Goal: Task Accomplishment & Management: Complete application form

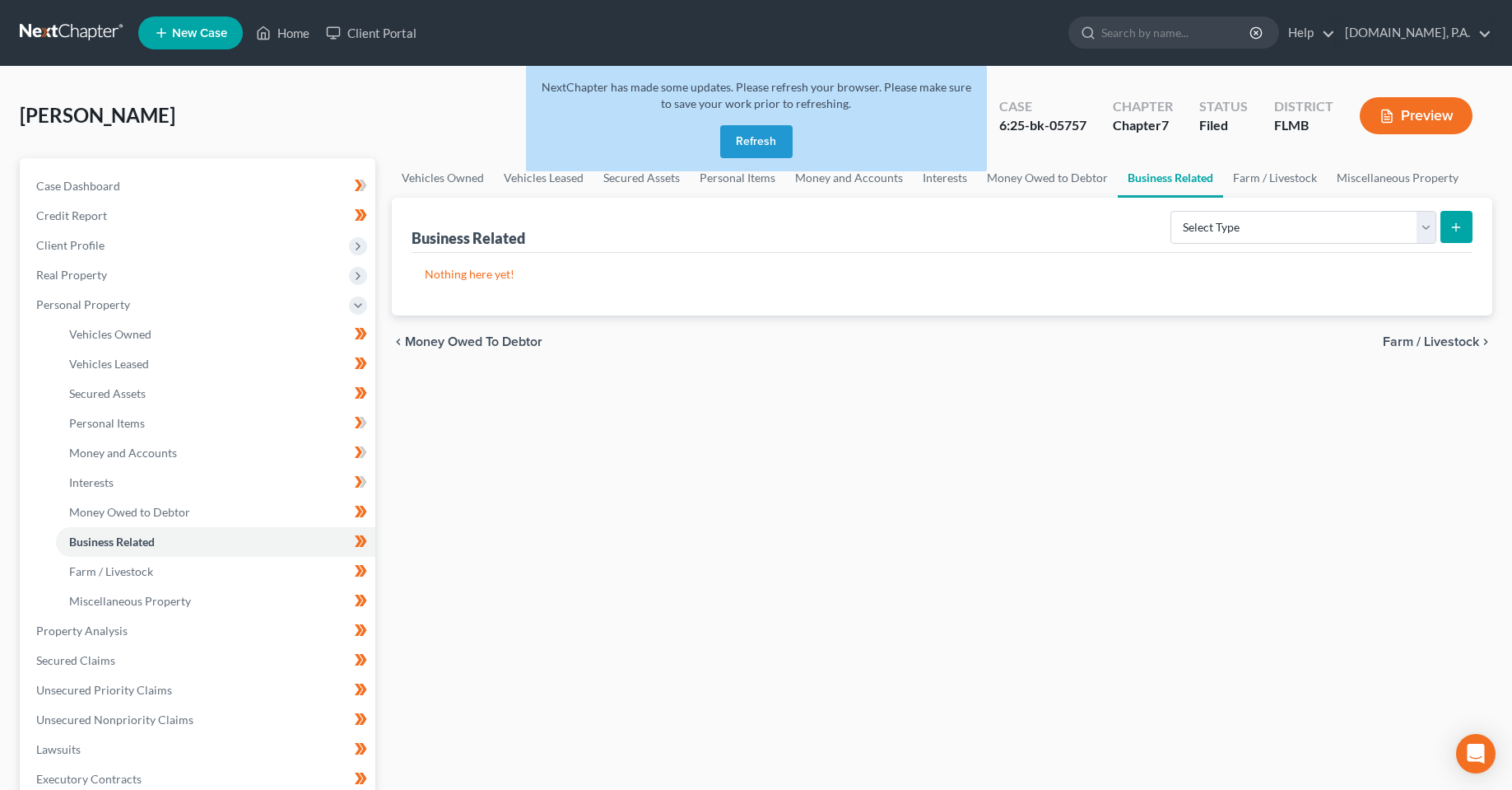
click at [757, 120] on div "NextChapter has made some updates. Please refresh your browser. Please make sur…" at bounding box center [756, 119] width 460 height 106
click at [756, 137] on button "Refresh" at bounding box center [756, 141] width 72 height 33
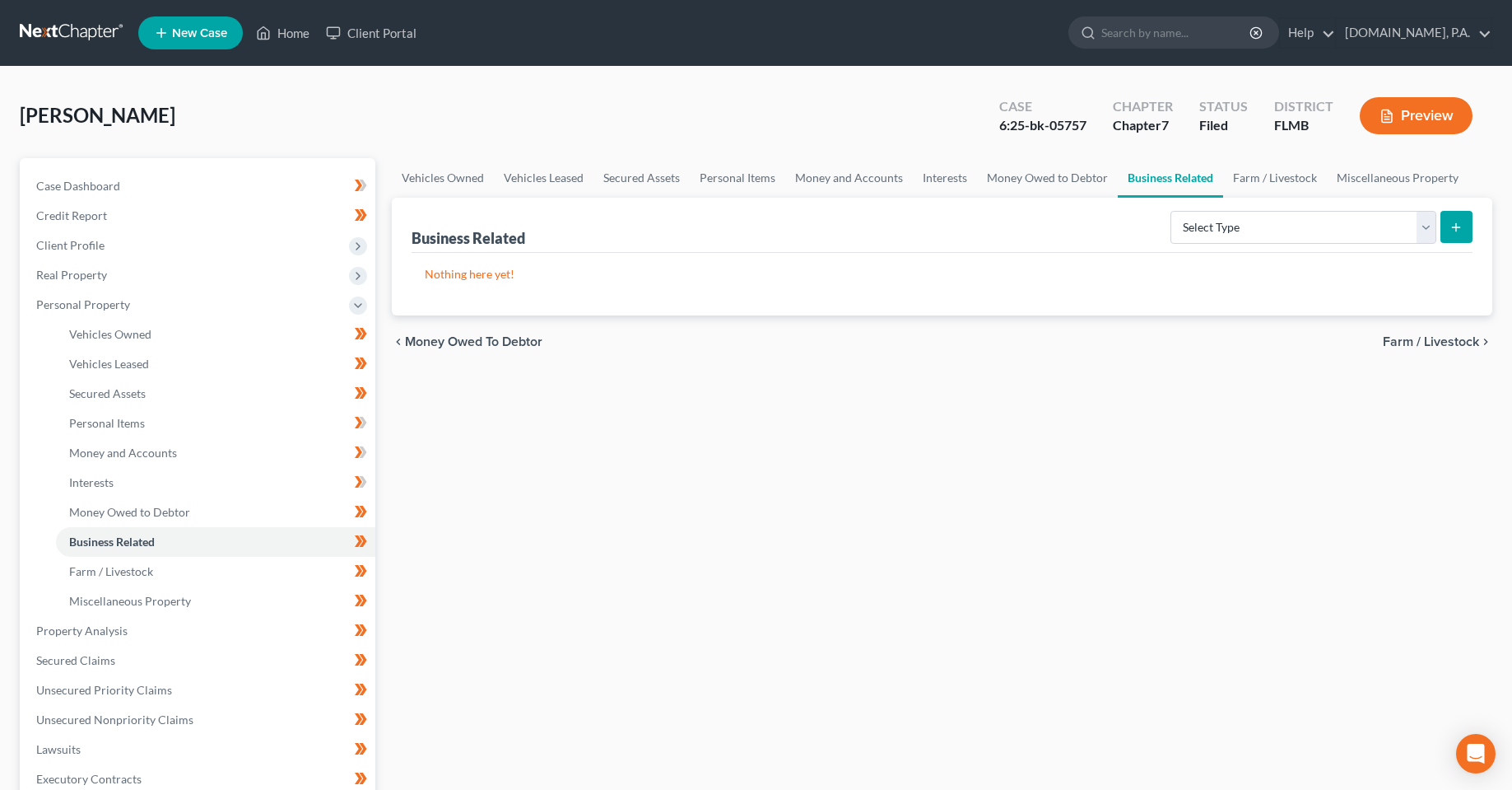
drag, startPoint x: 1399, startPoint y: 121, endPoint x: 58, endPoint y: 440, distance: 1378.4
click at [1097, 285] on div "Presley, Meghan Upgraded Case 6:25-bk-05757 Chapter Chapter 7 Status Filed Dist…" at bounding box center [756, 605] width 1473 height 1036
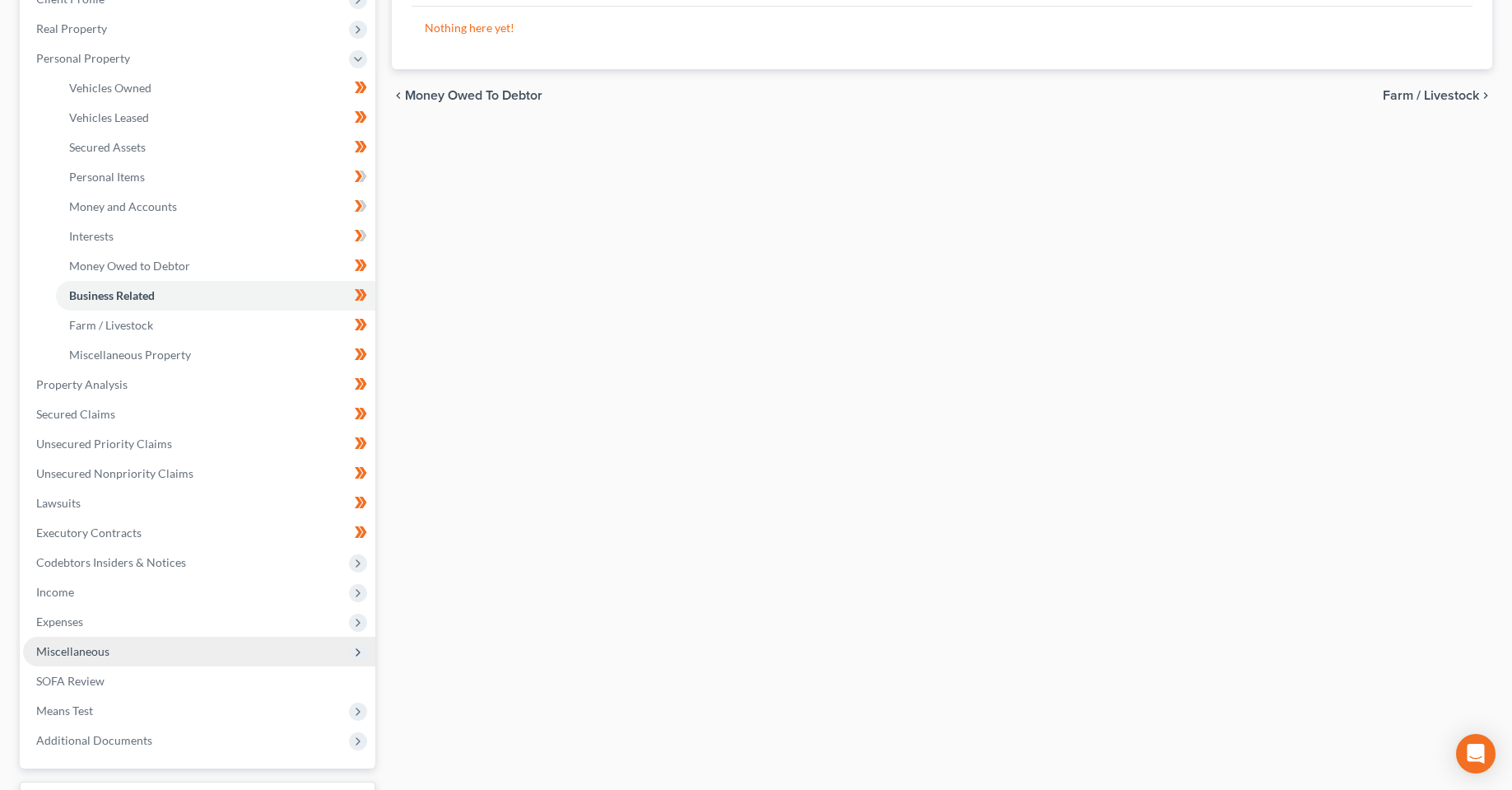
scroll to position [382, 0]
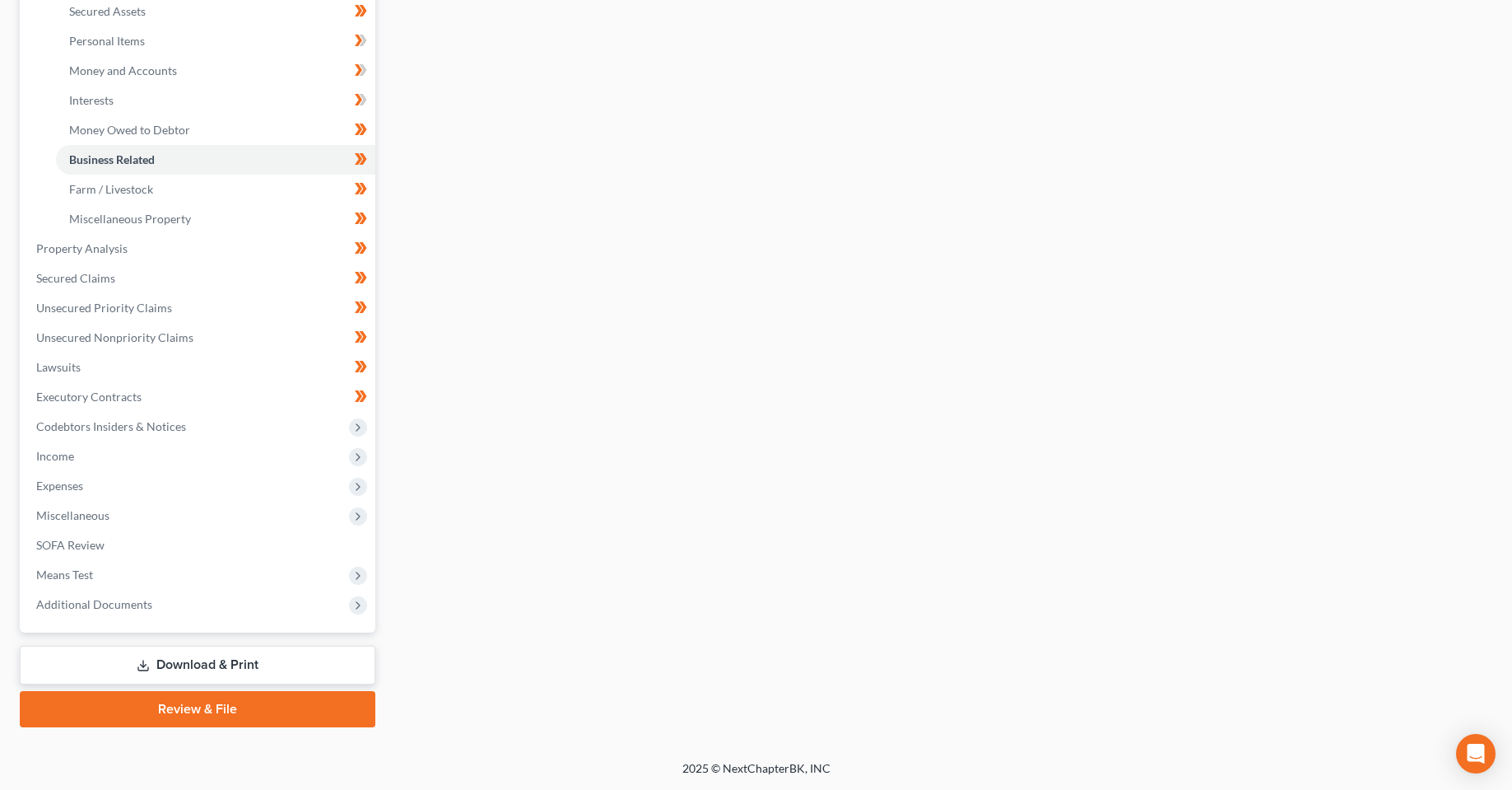
click at [237, 661] on link "Download & Print" at bounding box center [198, 665] width 356 height 38
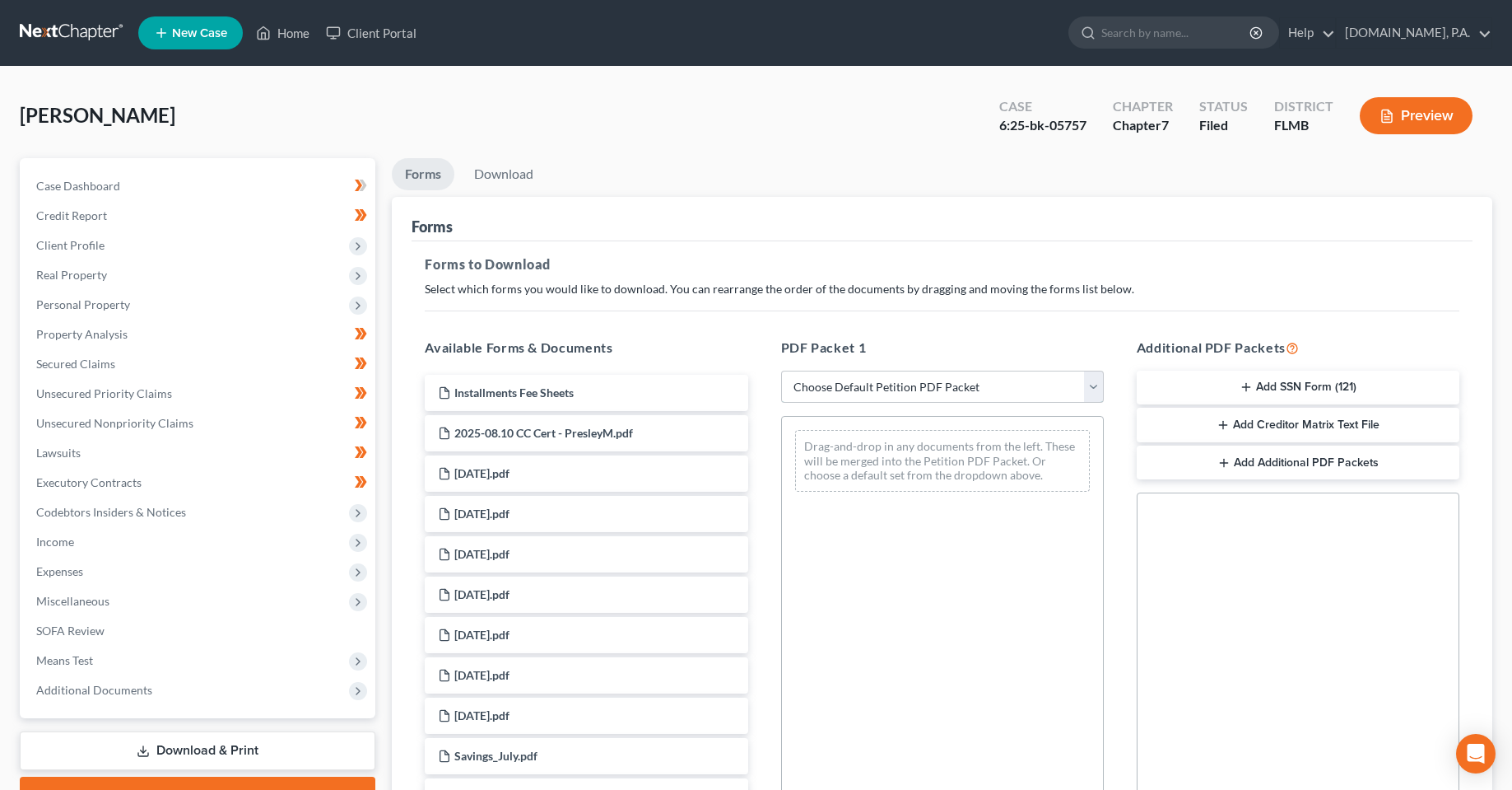
click at [959, 385] on select "Choose Default Petition PDF Packet Complete Bankruptcy Petition (all forms and …" at bounding box center [942, 387] width 323 height 33
drag, startPoint x: 959, startPoint y: 385, endPoint x: 918, endPoint y: 370, distance: 43.7
click at [959, 385] on select "Choose Default Petition PDF Packet Complete Bankruptcy Petition (all forms and …" at bounding box center [942, 387] width 323 height 33
click at [840, 312] on div "Forms to Download Select which forms you would like to download. You can rearra…" at bounding box center [942, 572] width 1060 height 661
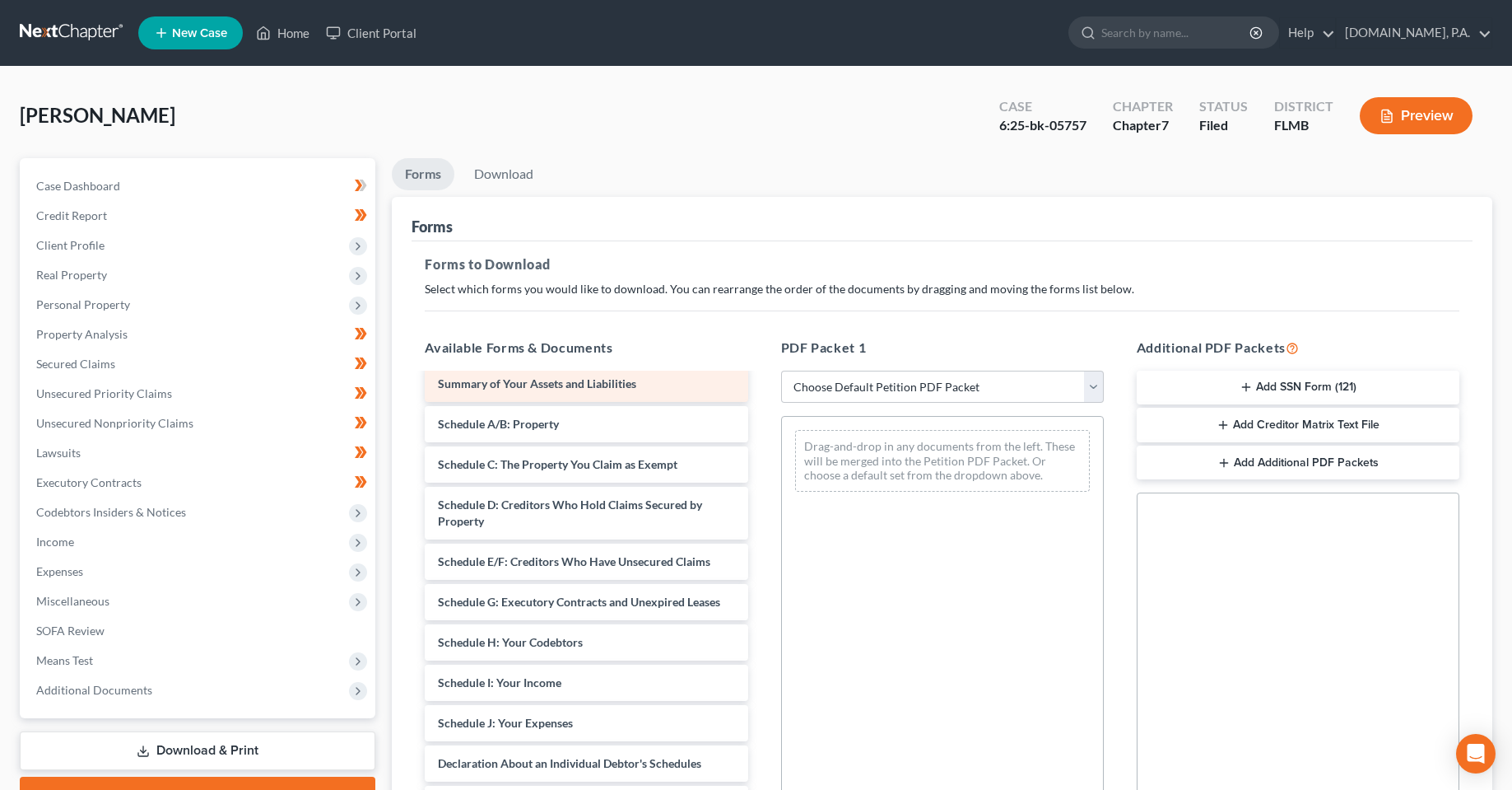
scroll to position [1565, 0]
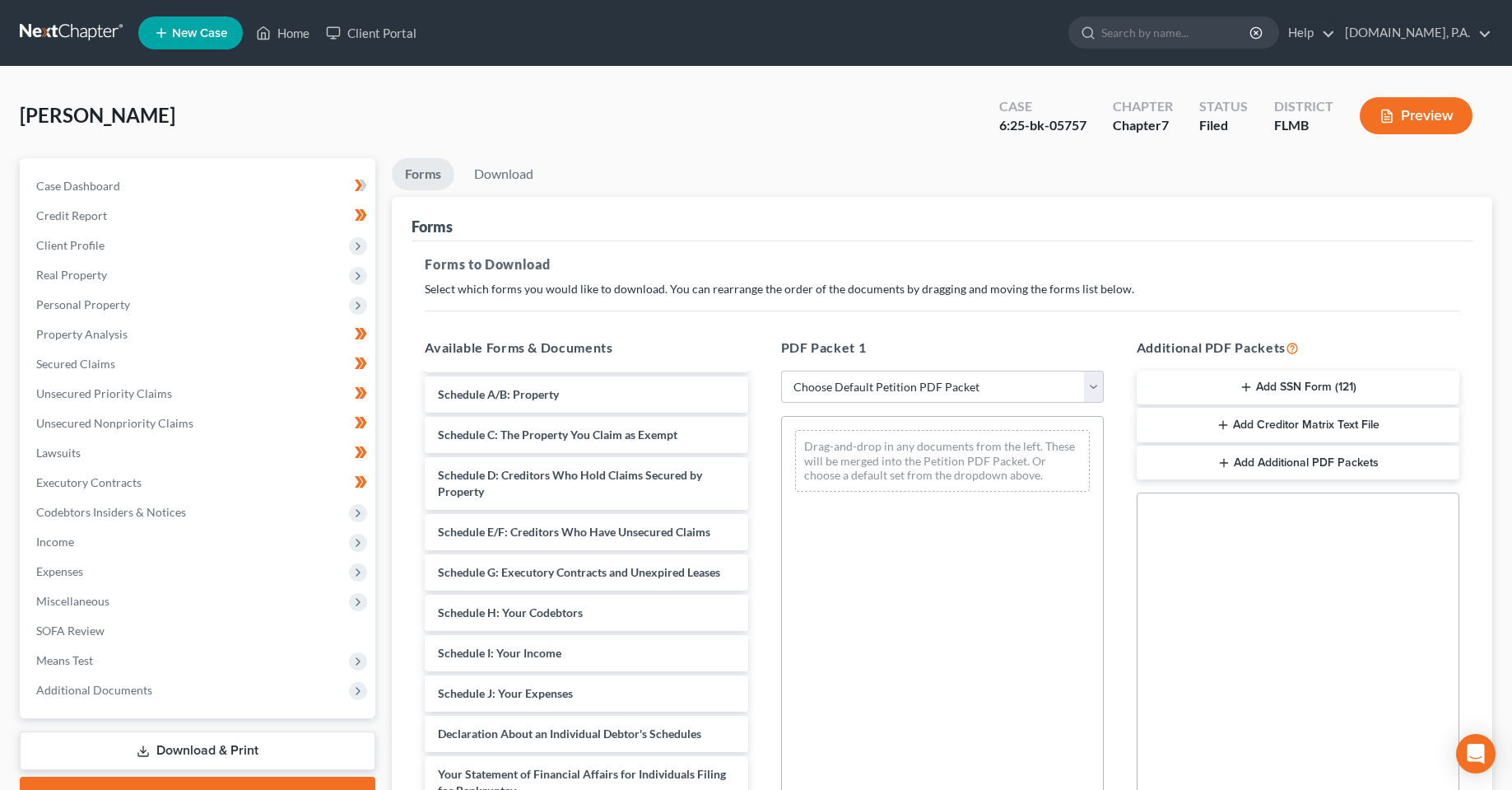
click at [1291, 421] on button "Add Creditor Matrix Text File" at bounding box center [1297, 425] width 323 height 35
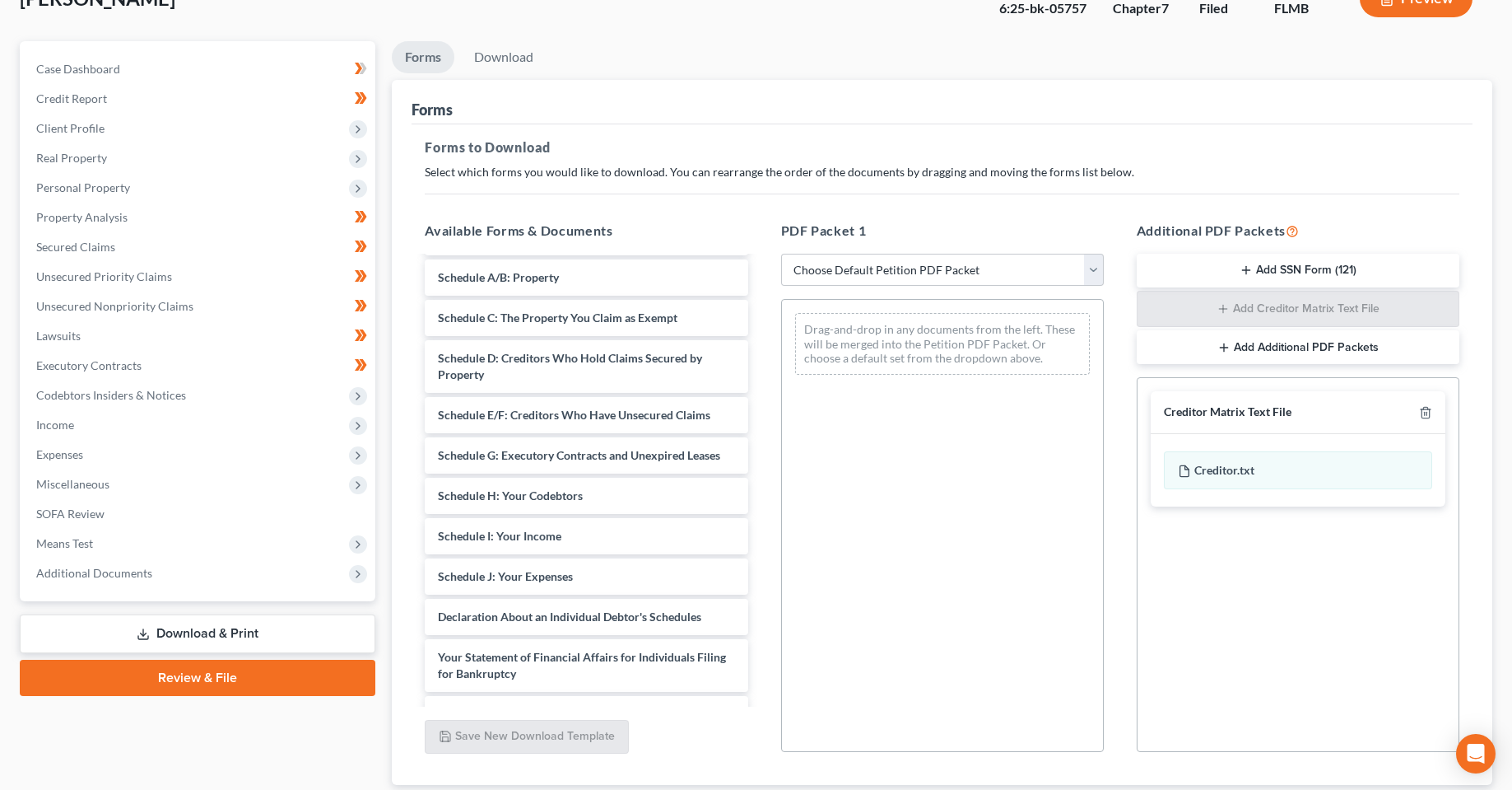
scroll to position [227, 0]
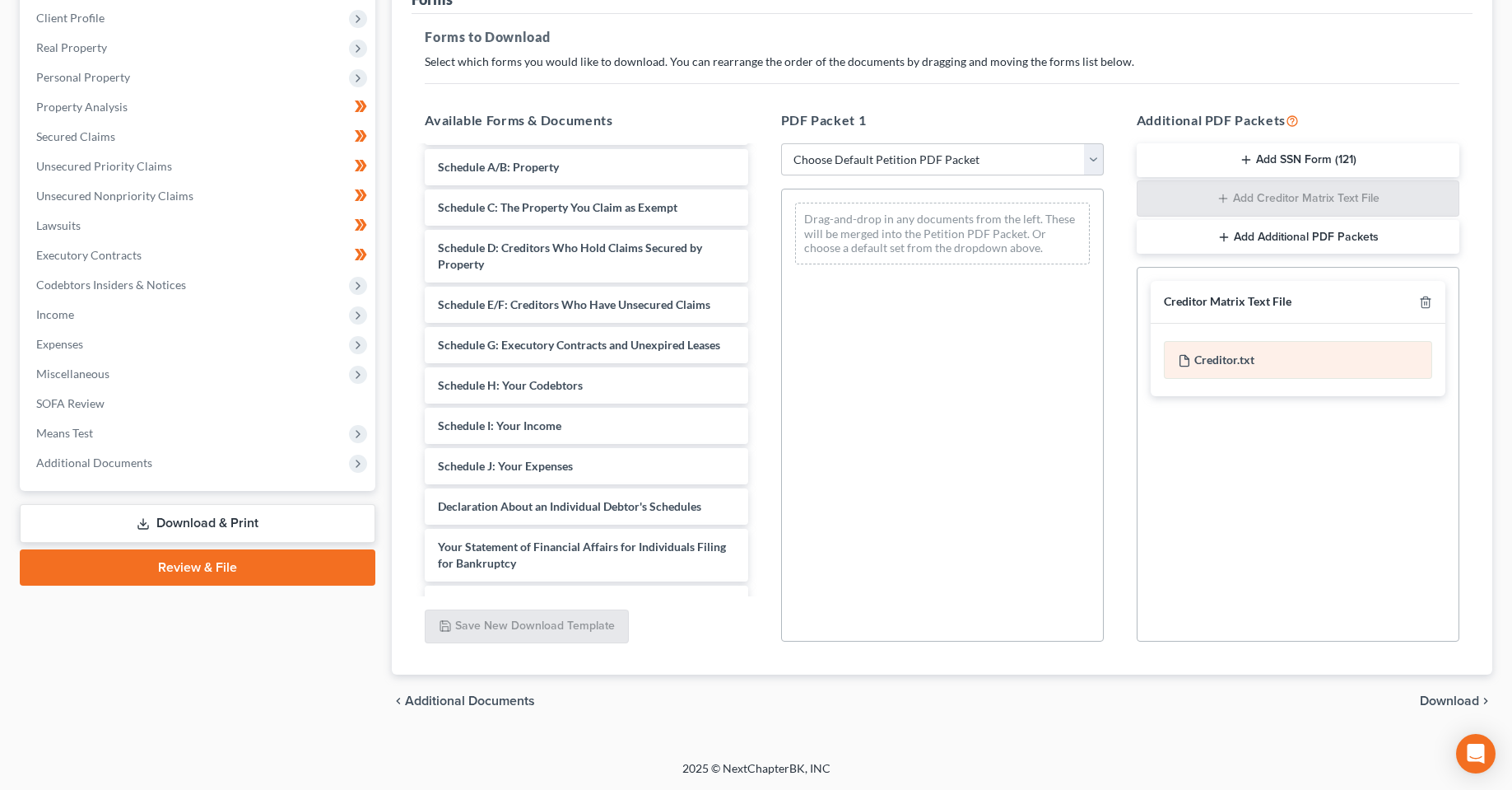
click at [1235, 370] on div "Creditor.txt" at bounding box center [1297, 360] width 268 height 38
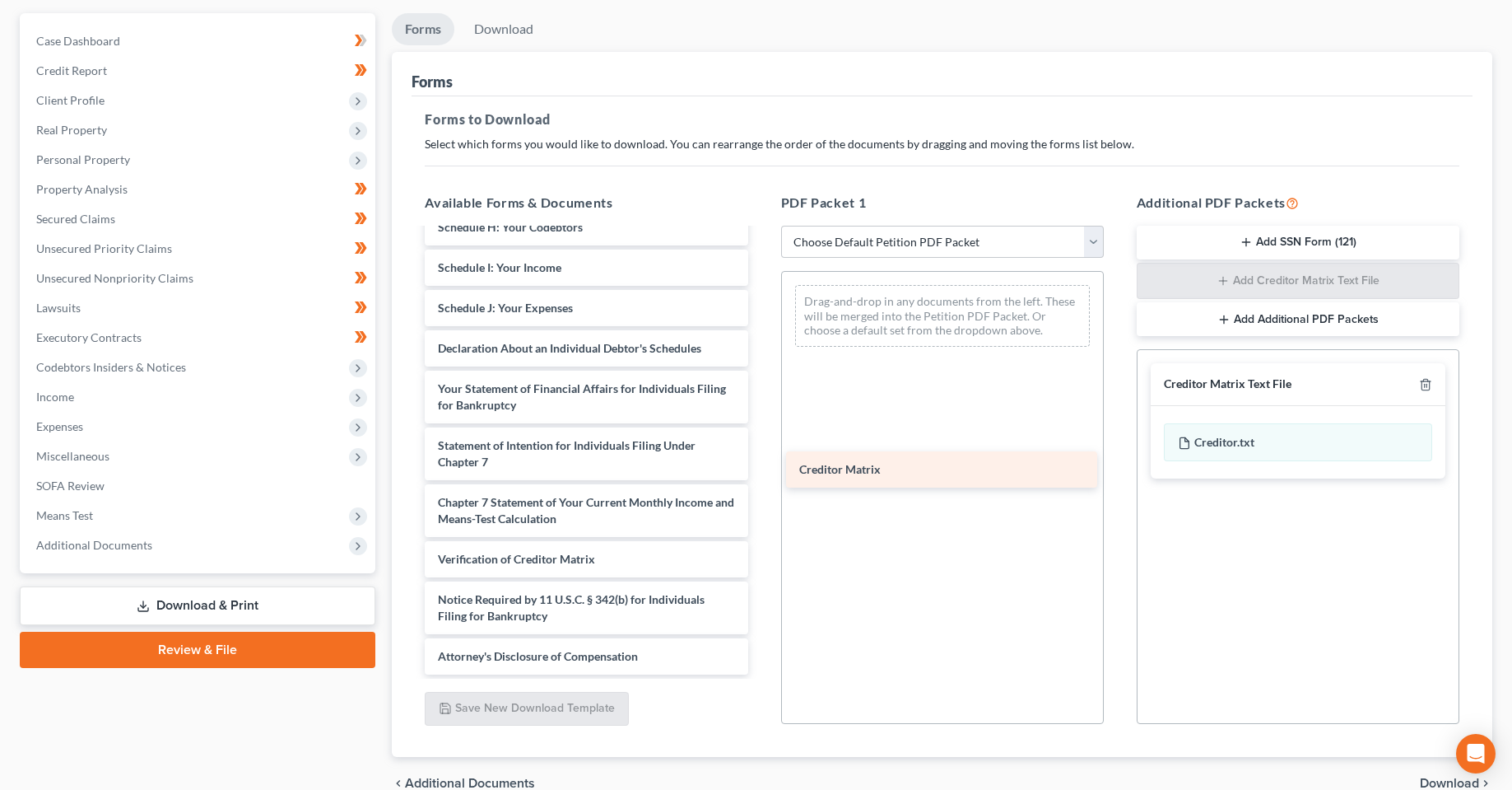
scroll to position [1805, 0]
drag, startPoint x: 477, startPoint y: 522, endPoint x: 849, endPoint y: 453, distance: 378.3
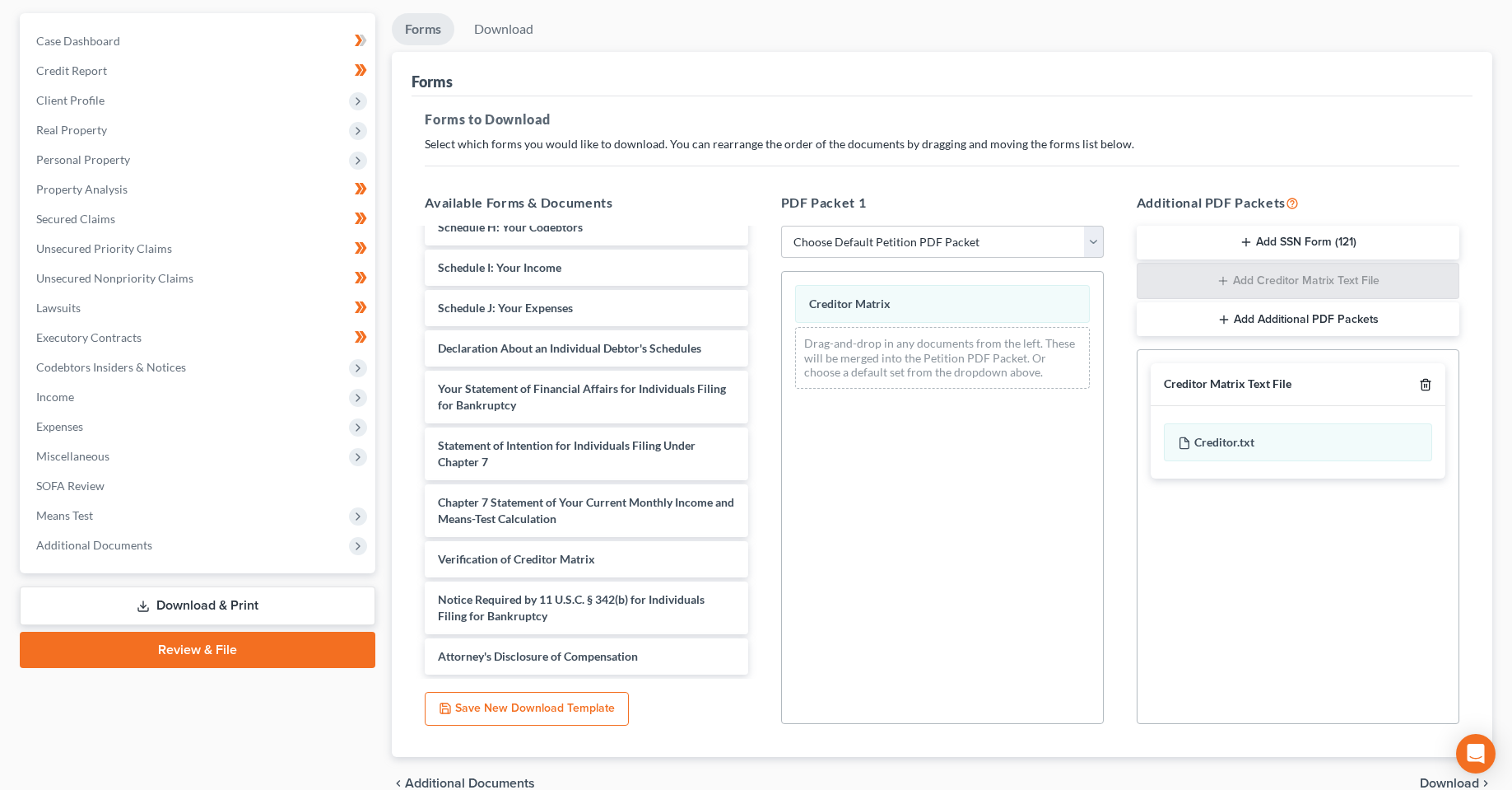
click at [1426, 387] on line "button" at bounding box center [1426, 387] width 0 height 4
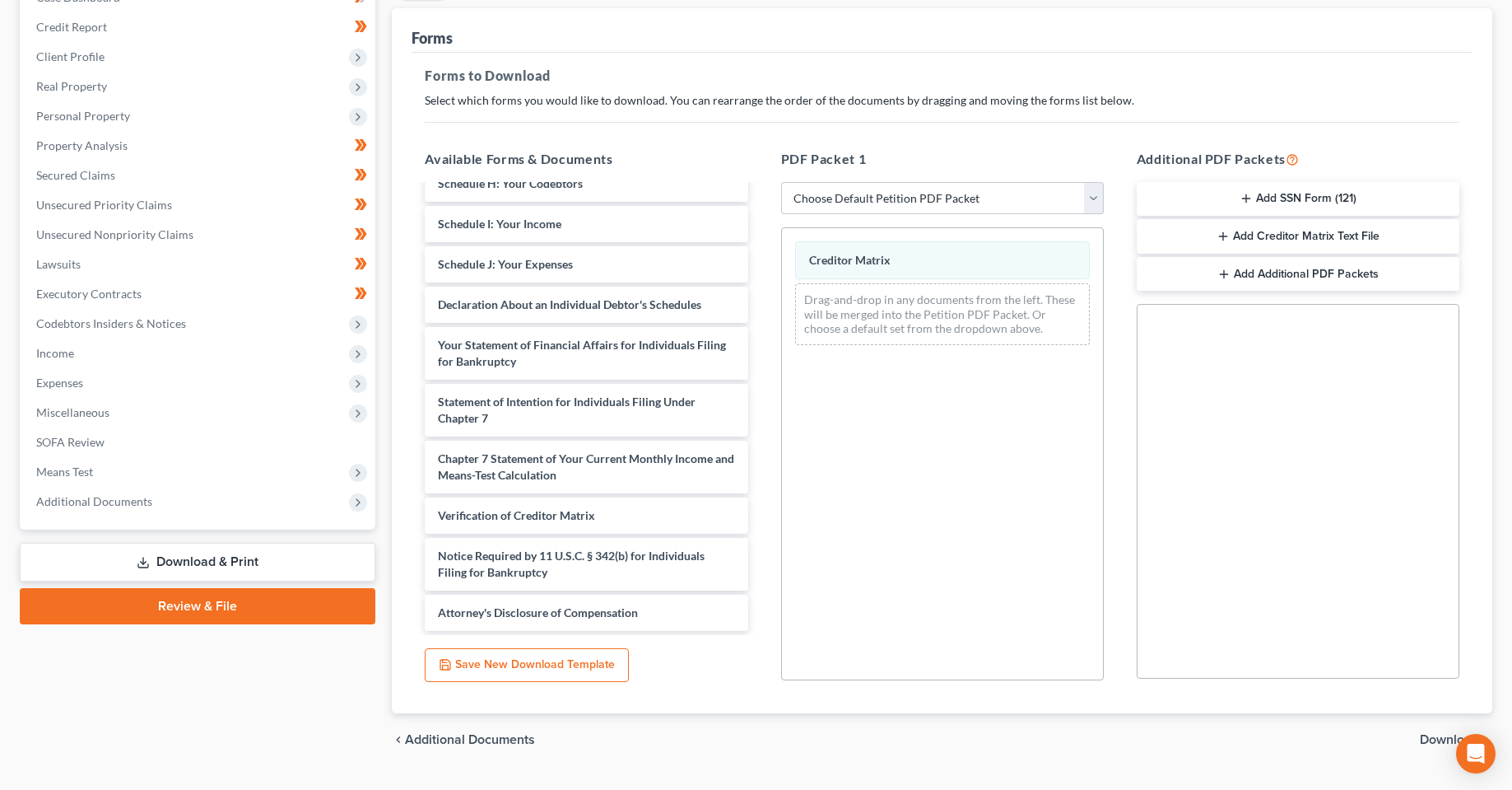
scroll to position [227, 0]
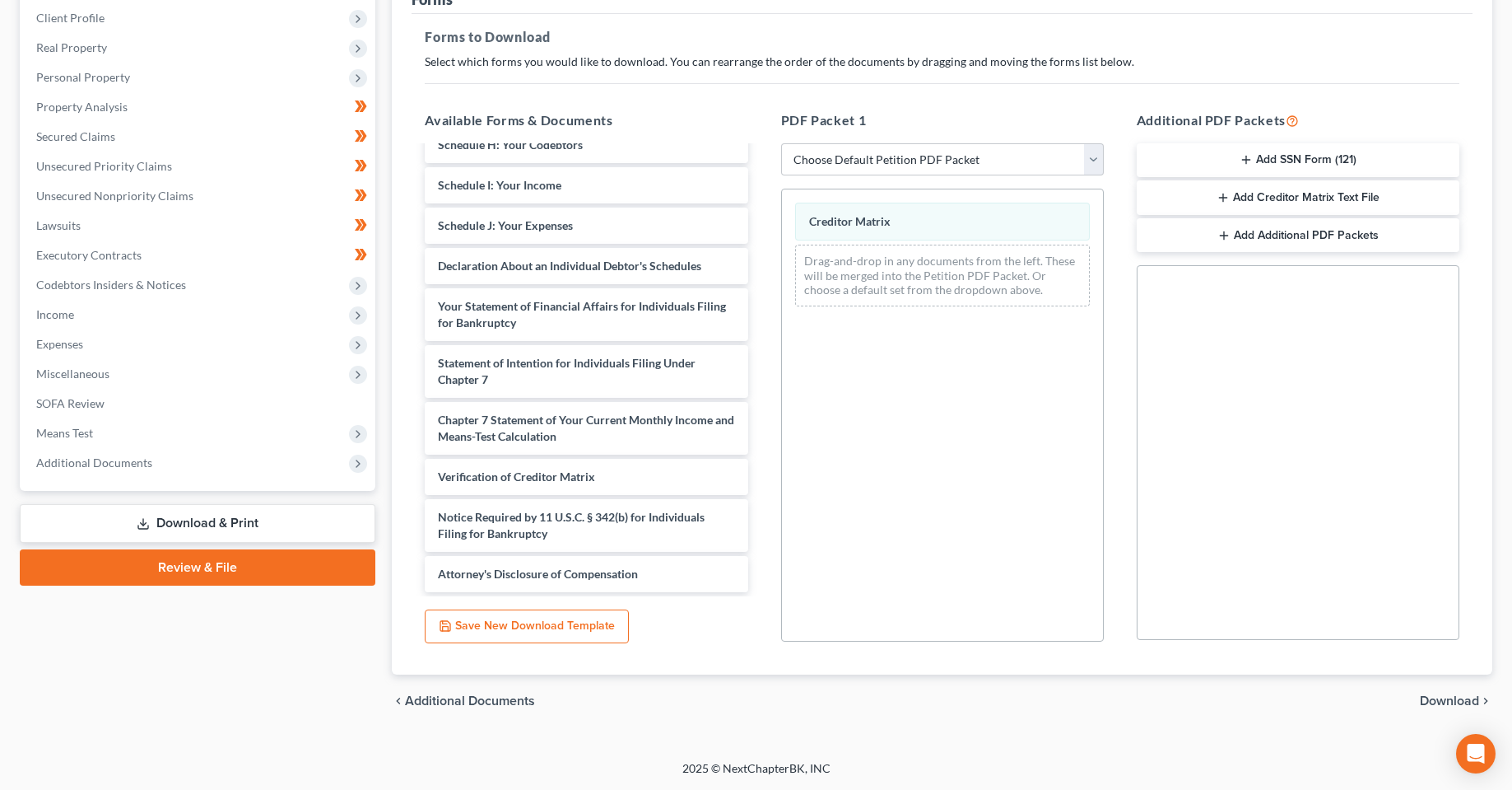
click at [1454, 694] on span "Download" at bounding box center [1449, 701] width 59 height 13
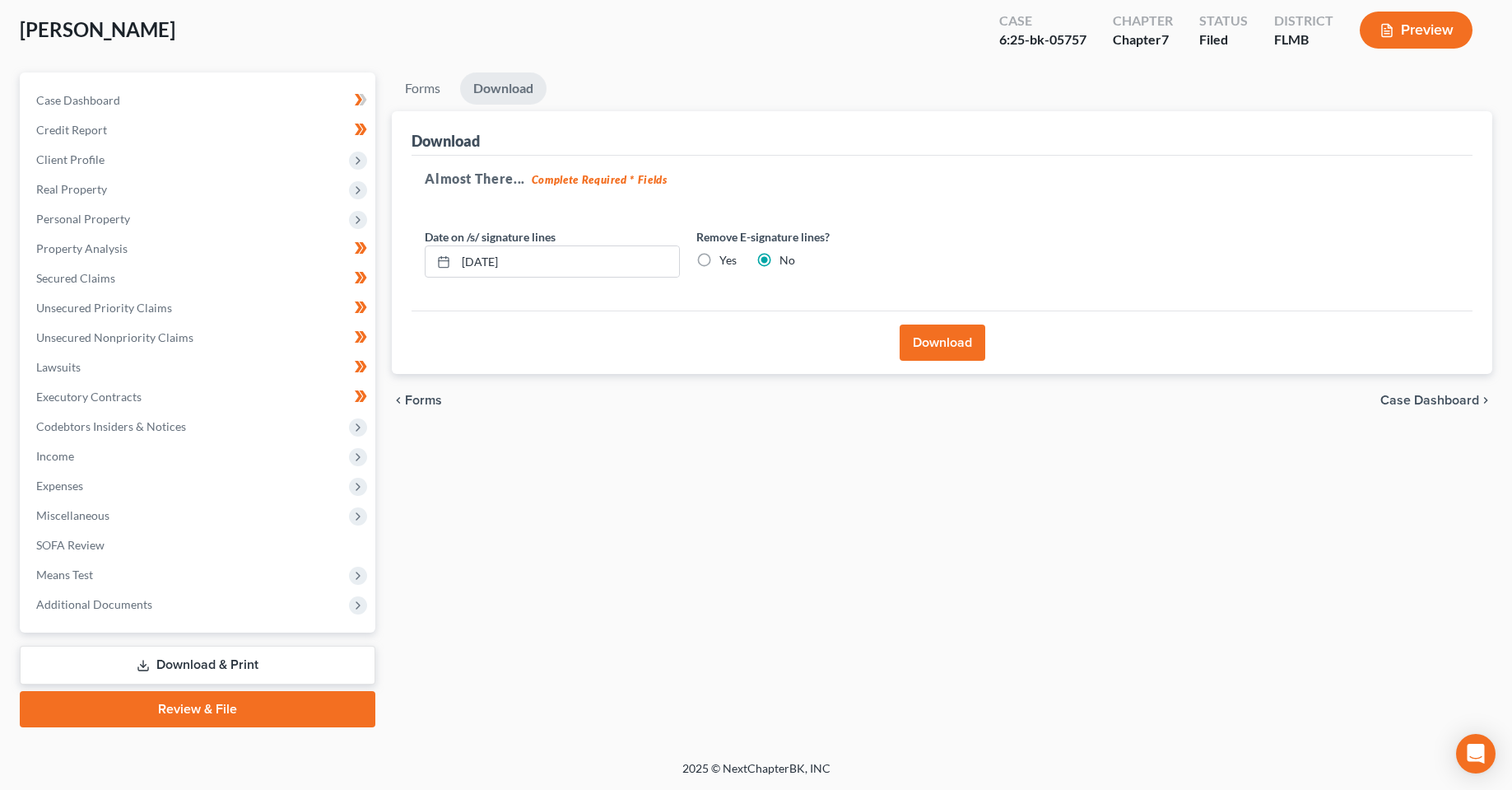
click at [938, 346] on button "Download" at bounding box center [942, 343] width 86 height 36
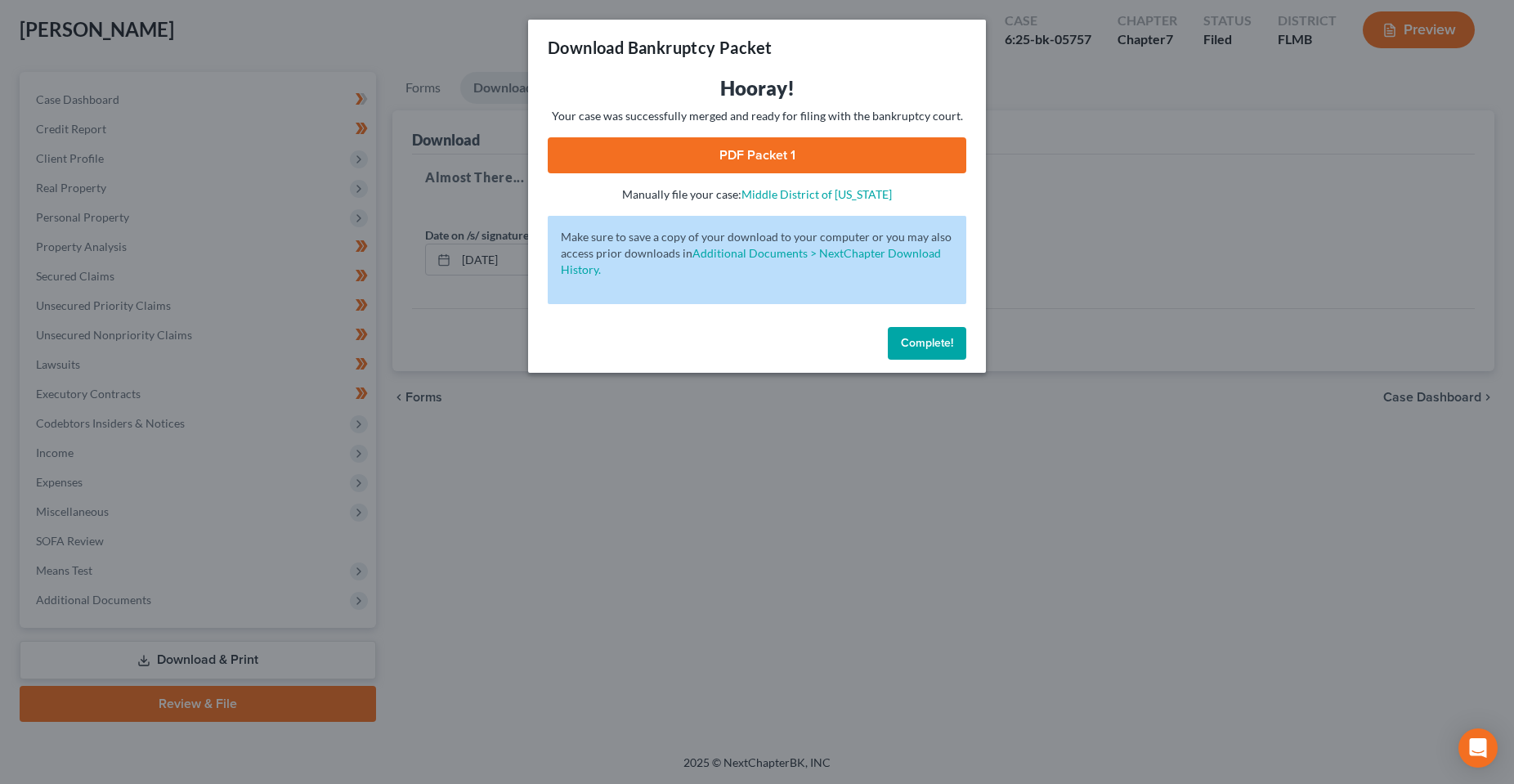
click at [757, 168] on link "PDF Packet 1" at bounding box center [757, 155] width 418 height 36
click at [945, 344] on span "Complete!" at bounding box center [926, 343] width 52 height 14
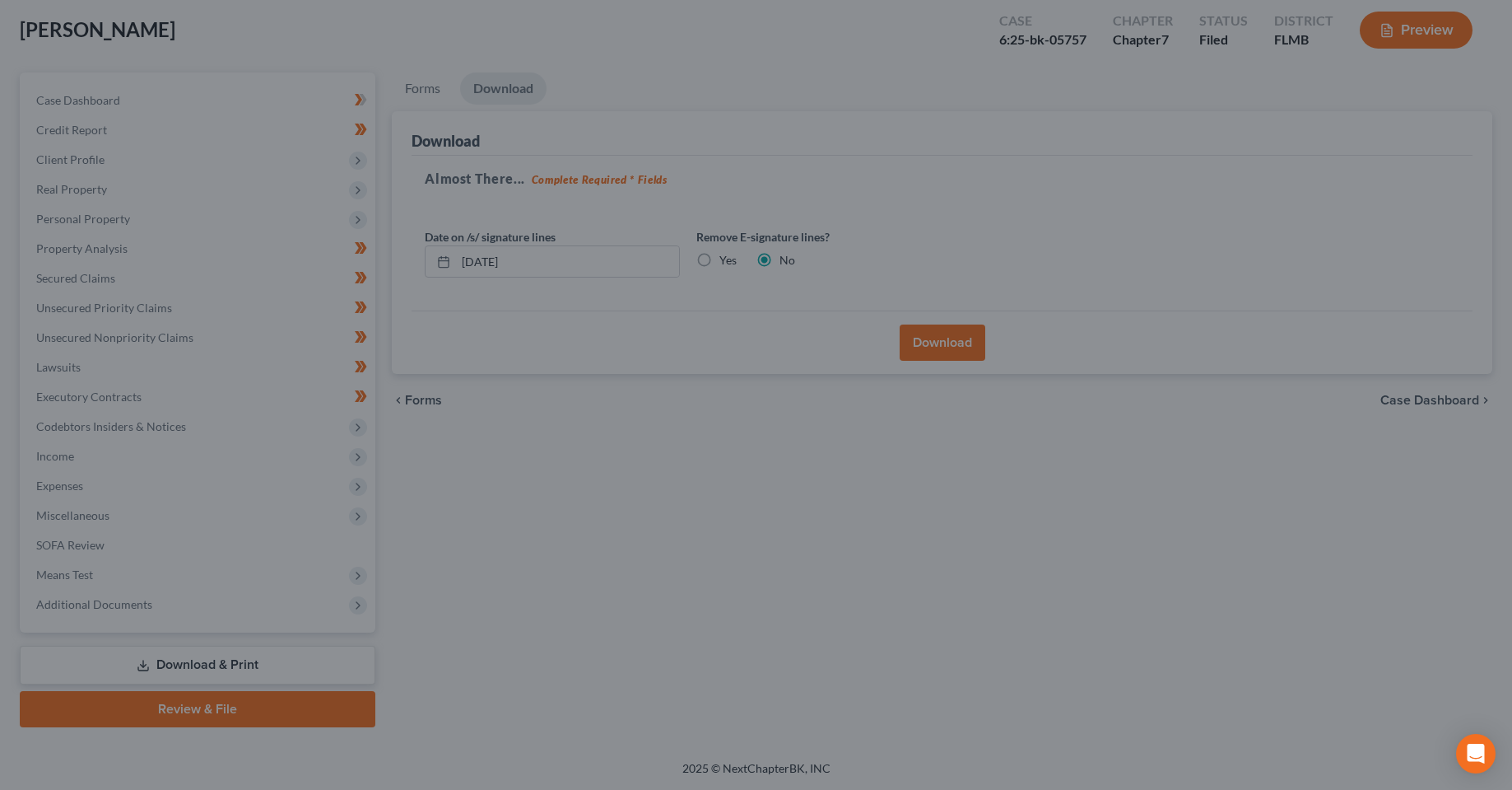
click at [793, 539] on div at bounding box center [756, 395] width 1512 height 790
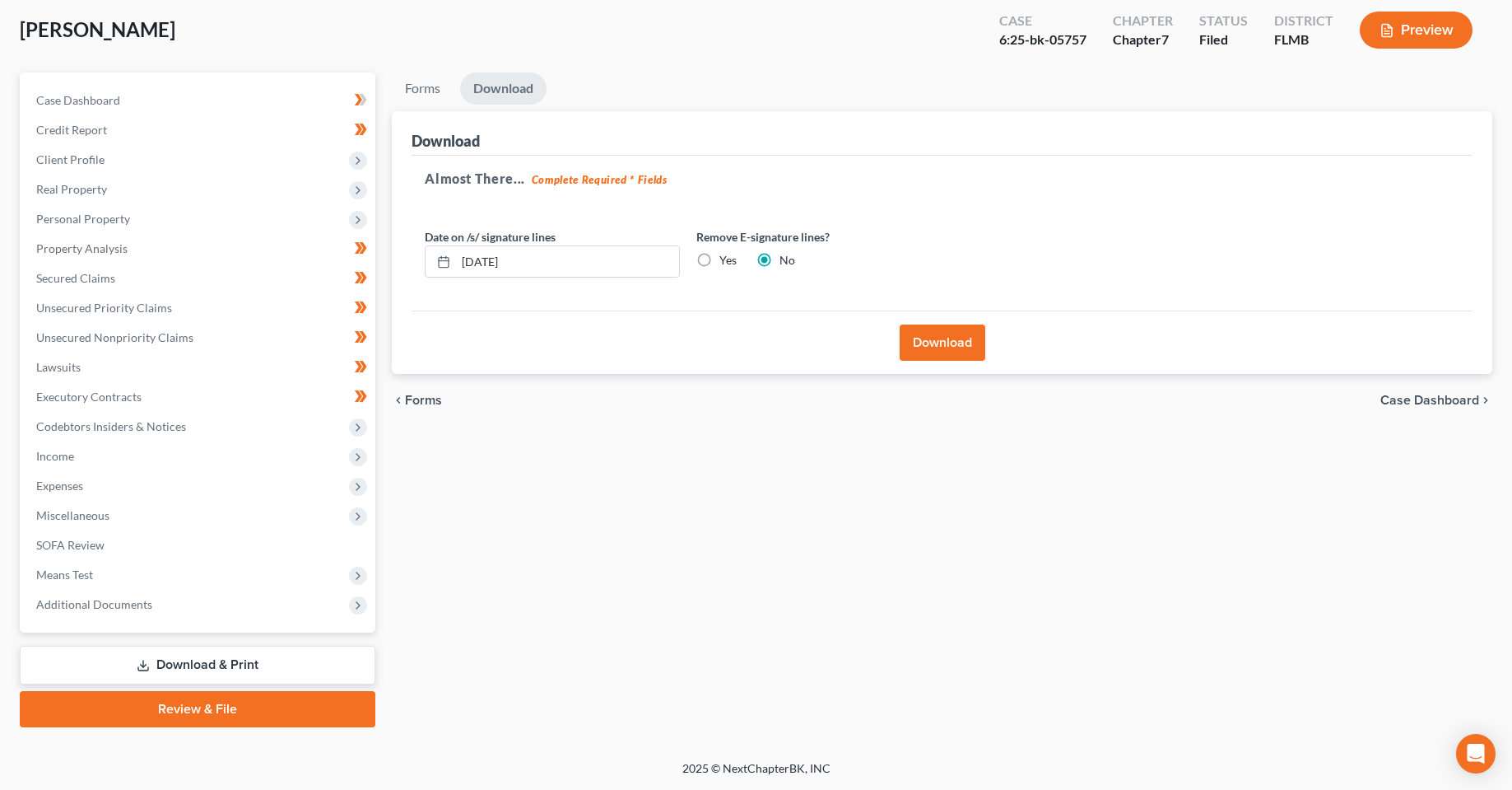
drag, startPoint x: 711, startPoint y: 565, endPoint x: 616, endPoint y: 435, distance: 161.0
click at [707, 552] on div "Forms Download Forms Forms to Download Select which forms you would like to dow…" at bounding box center [942, 400] width 1117 height 655
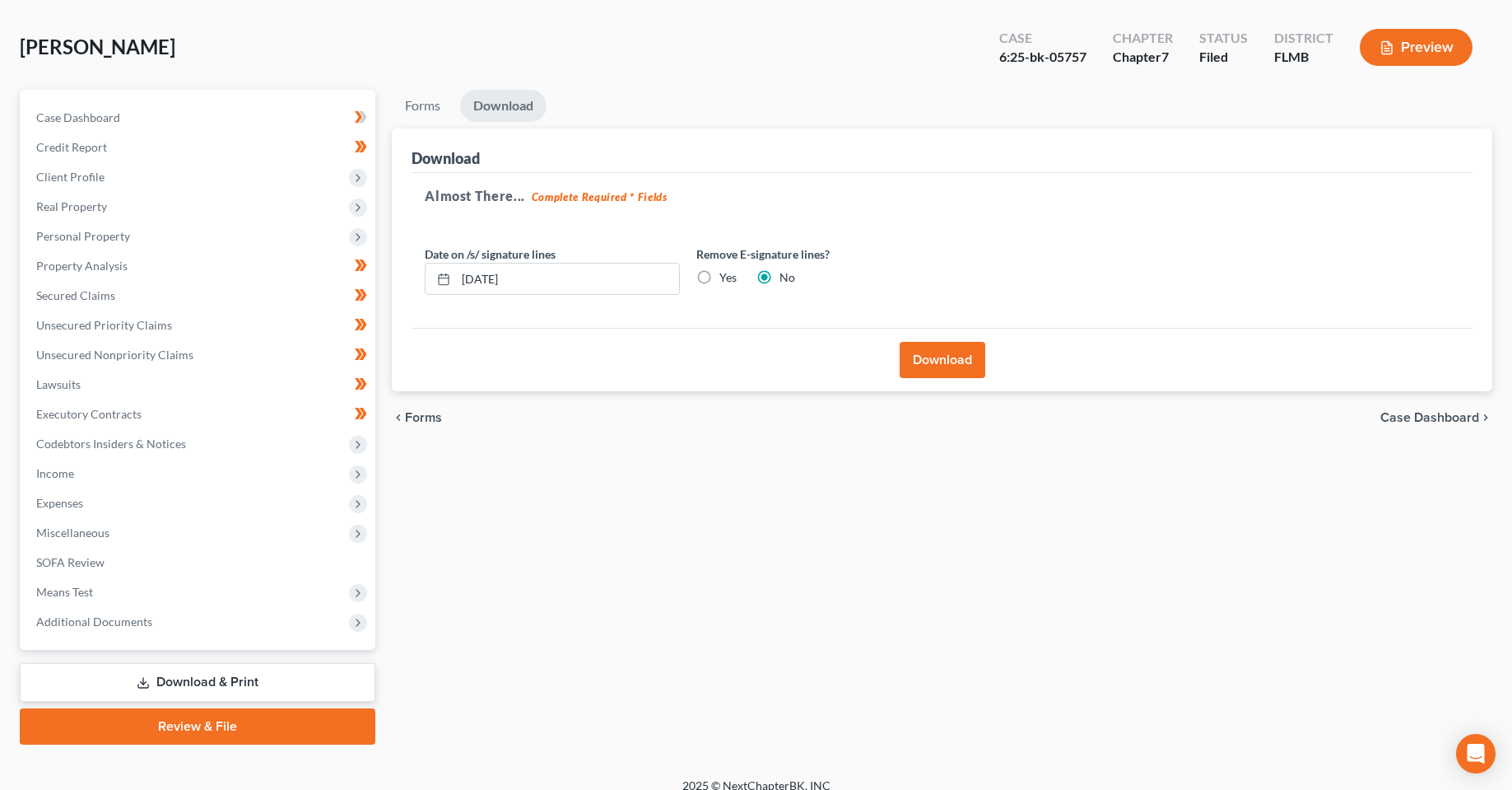
scroll to position [0, 0]
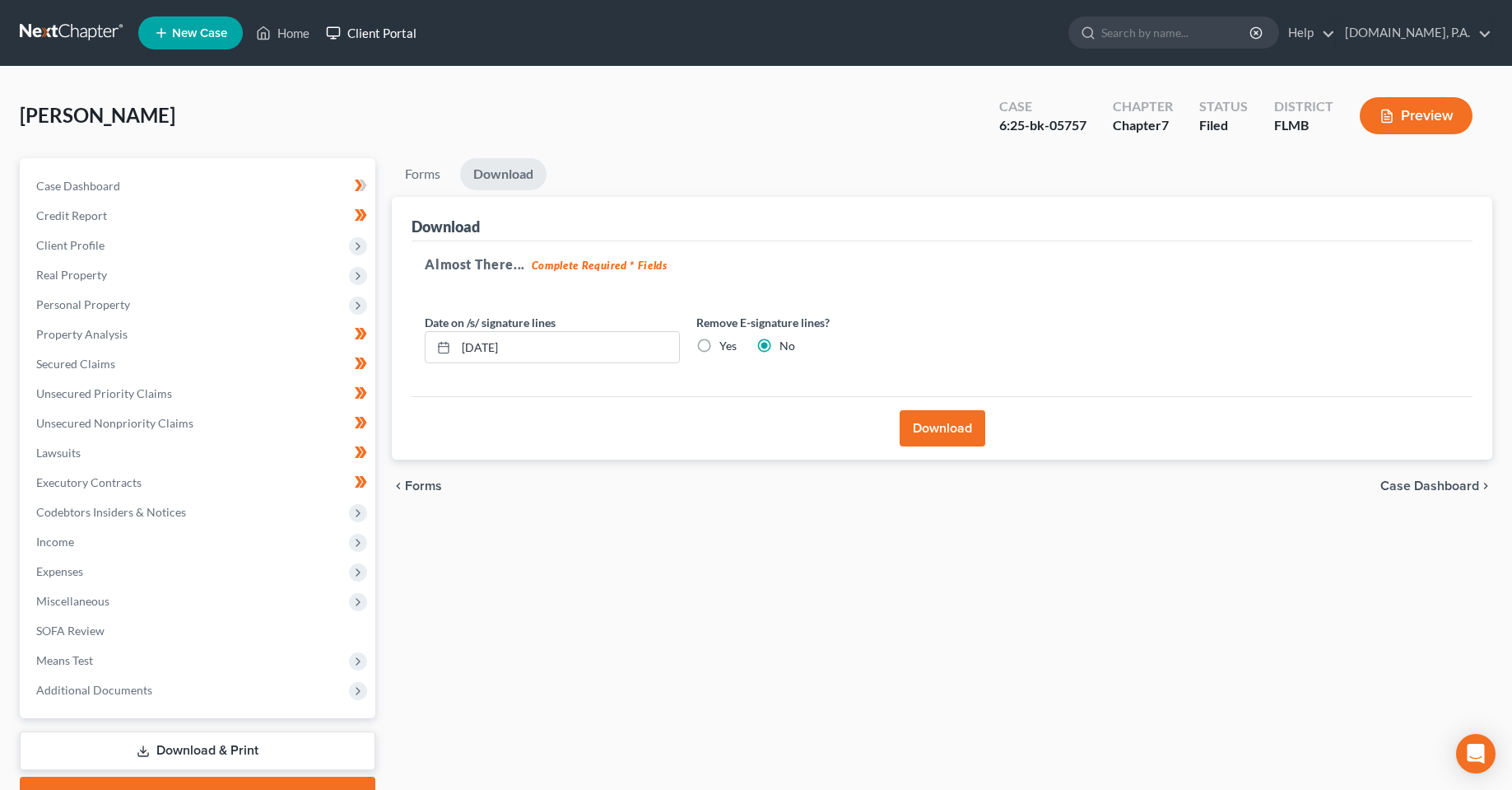
click at [369, 43] on link "Client Portal" at bounding box center [371, 32] width 107 height 30
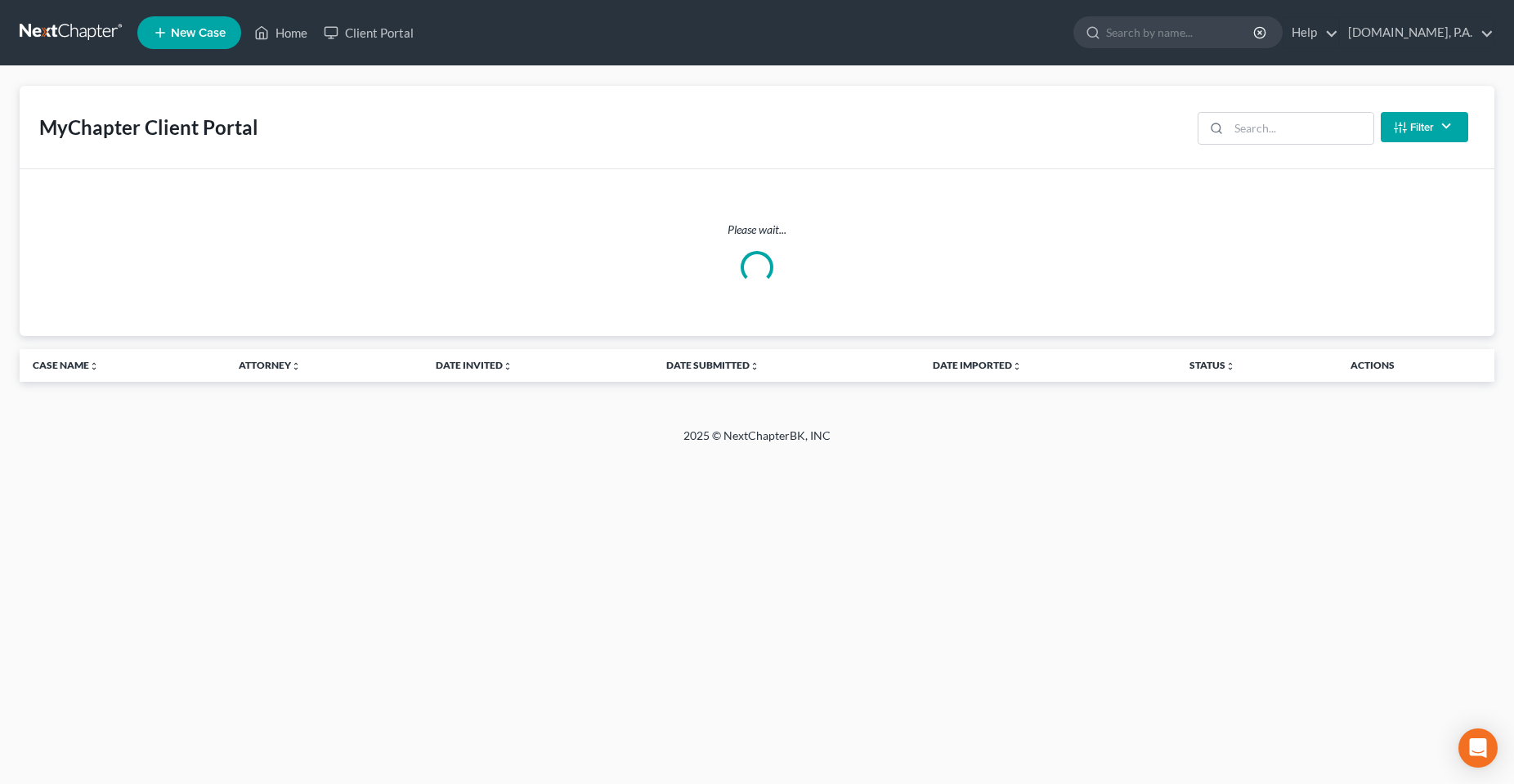
click at [219, 43] on link "New Case" at bounding box center [189, 32] width 104 height 33
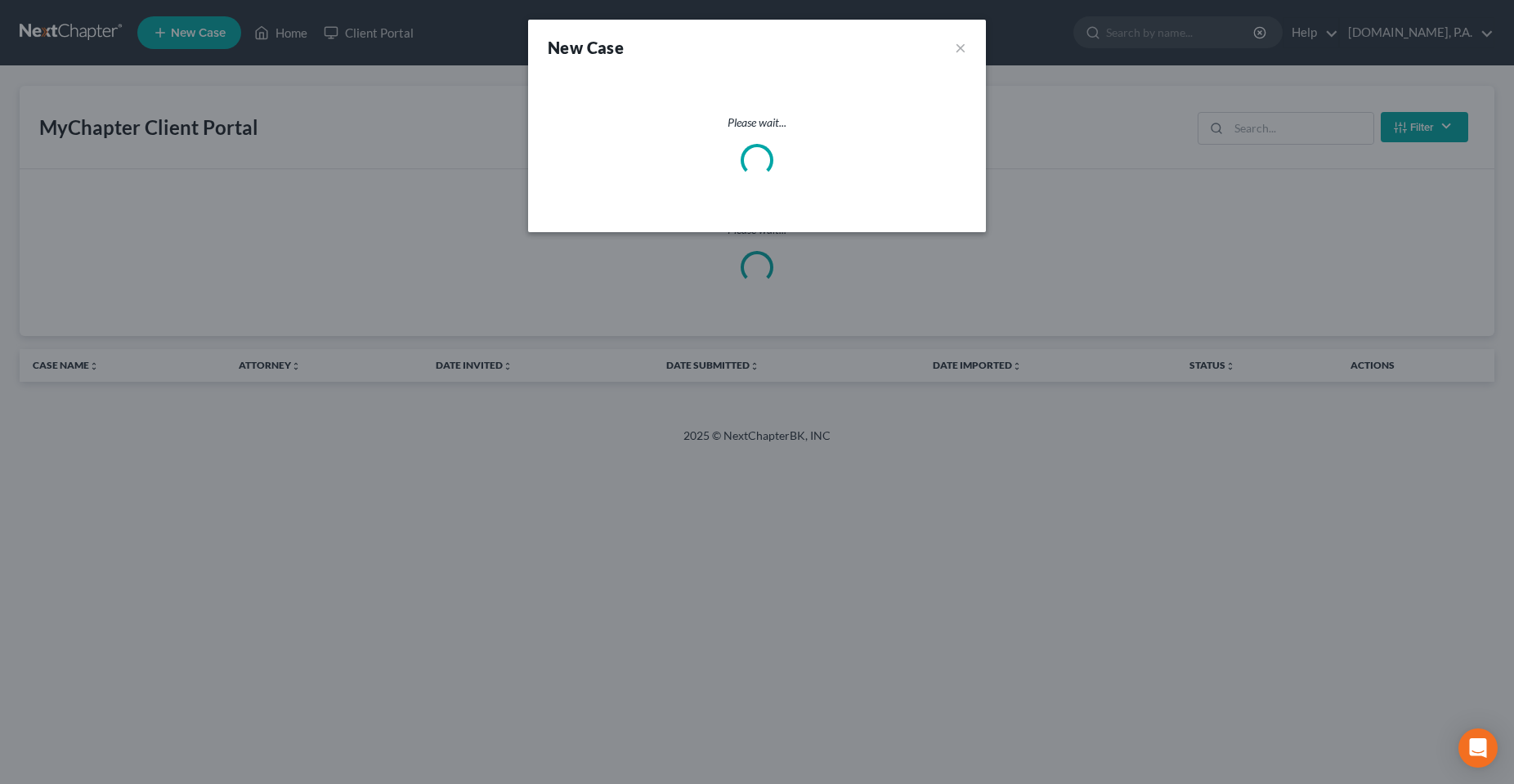
click at [280, 36] on div "New Case × Please wait..." at bounding box center [757, 392] width 1514 height 784
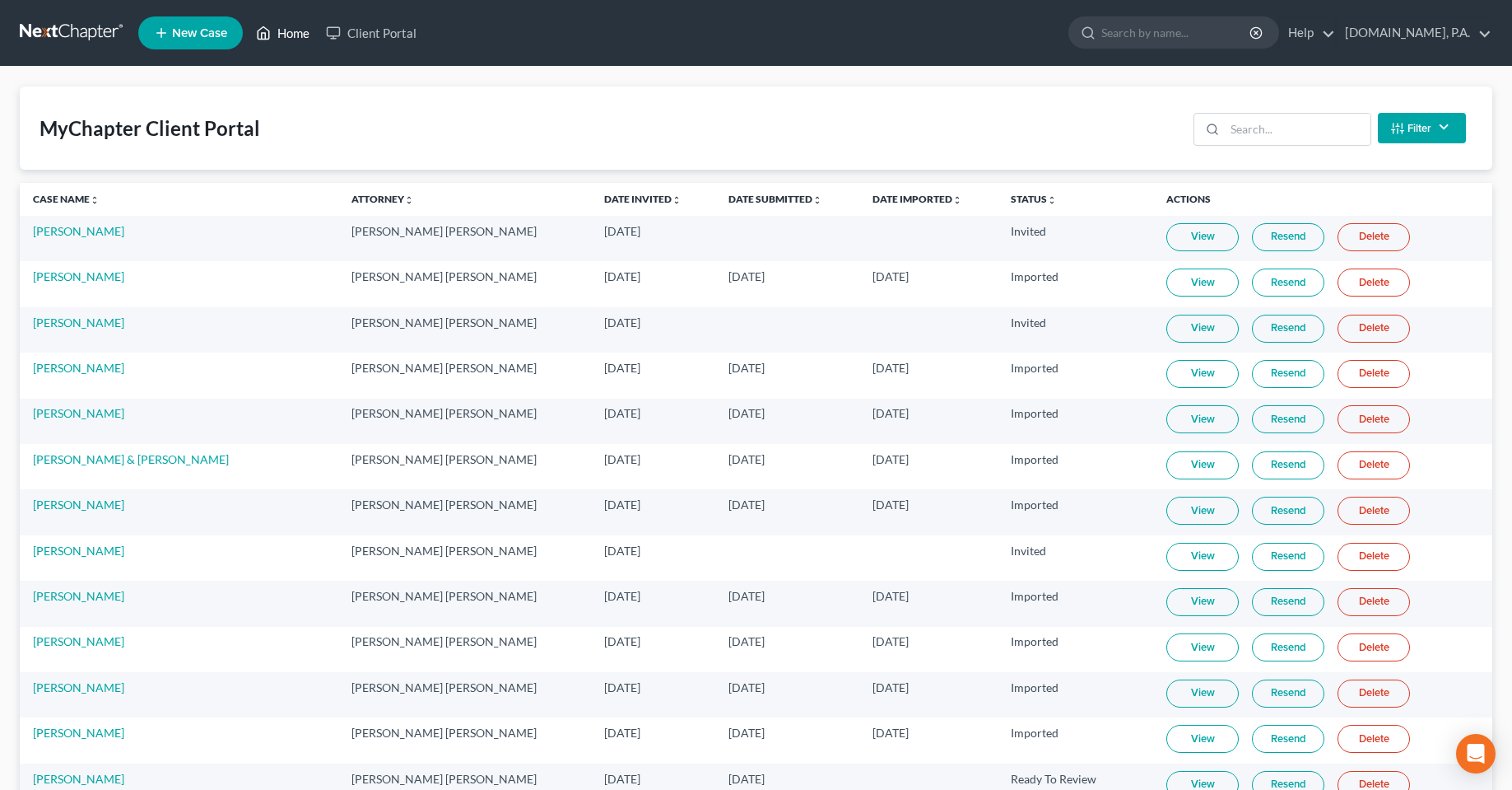
click at [273, 46] on link "Home" at bounding box center [283, 32] width 70 height 30
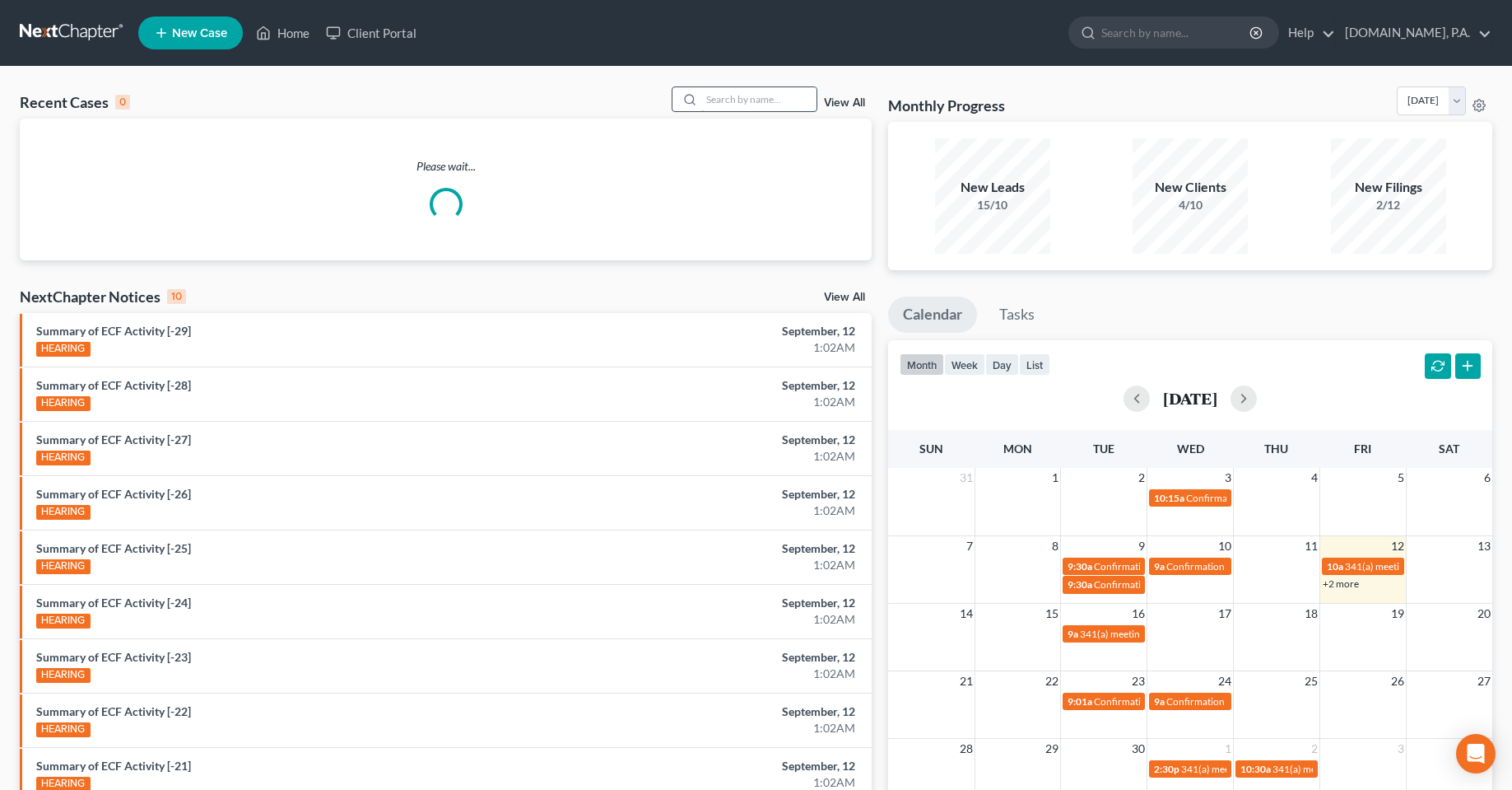
click at [791, 103] on input "search" at bounding box center [758, 99] width 115 height 24
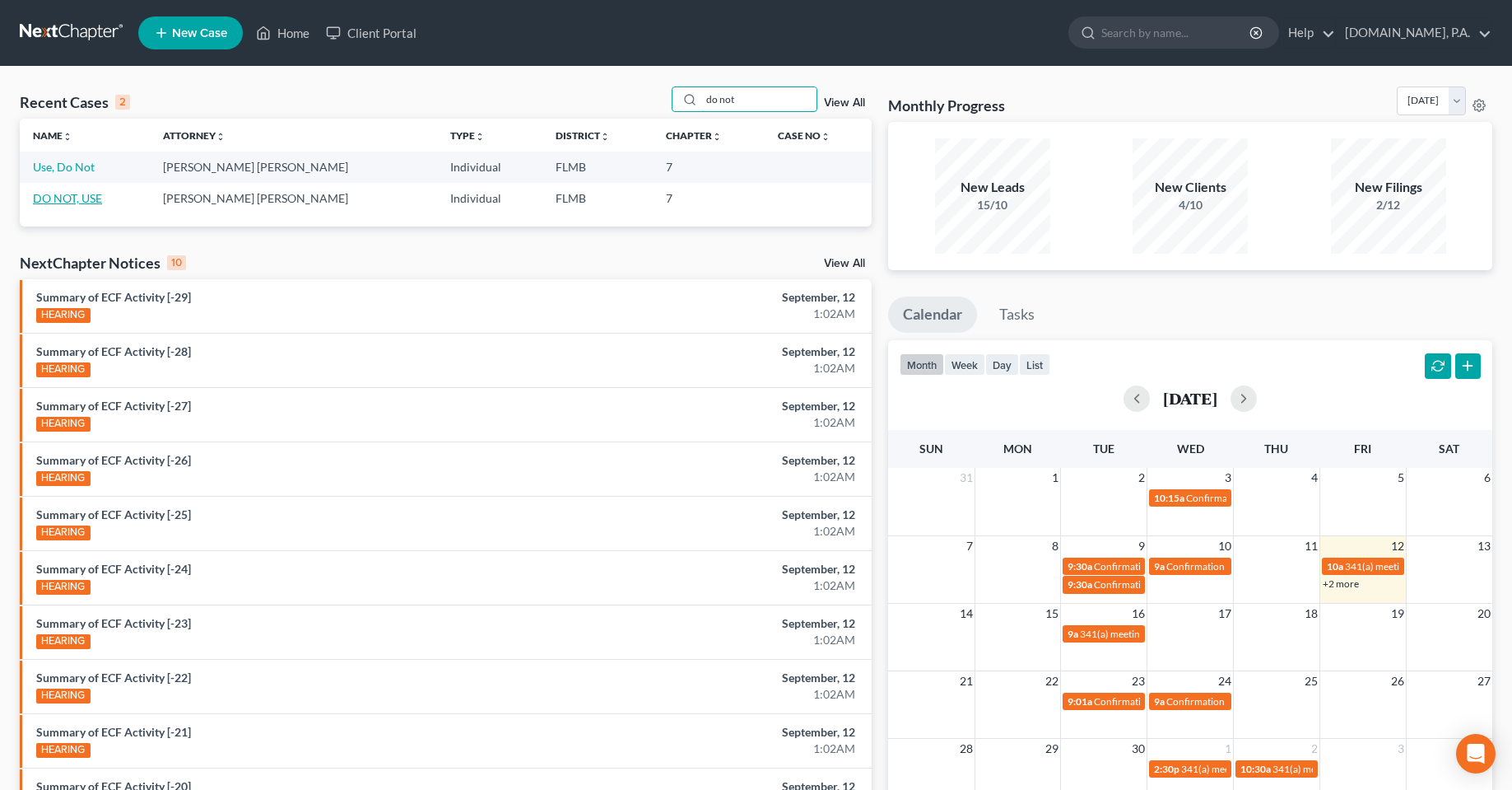
type input "do not"
drag, startPoint x: 63, startPoint y: 202, endPoint x: 83, endPoint y: 221, distance: 27.6
click at [64, 202] on link "DO NOT, USE" at bounding box center [67, 199] width 69 height 14
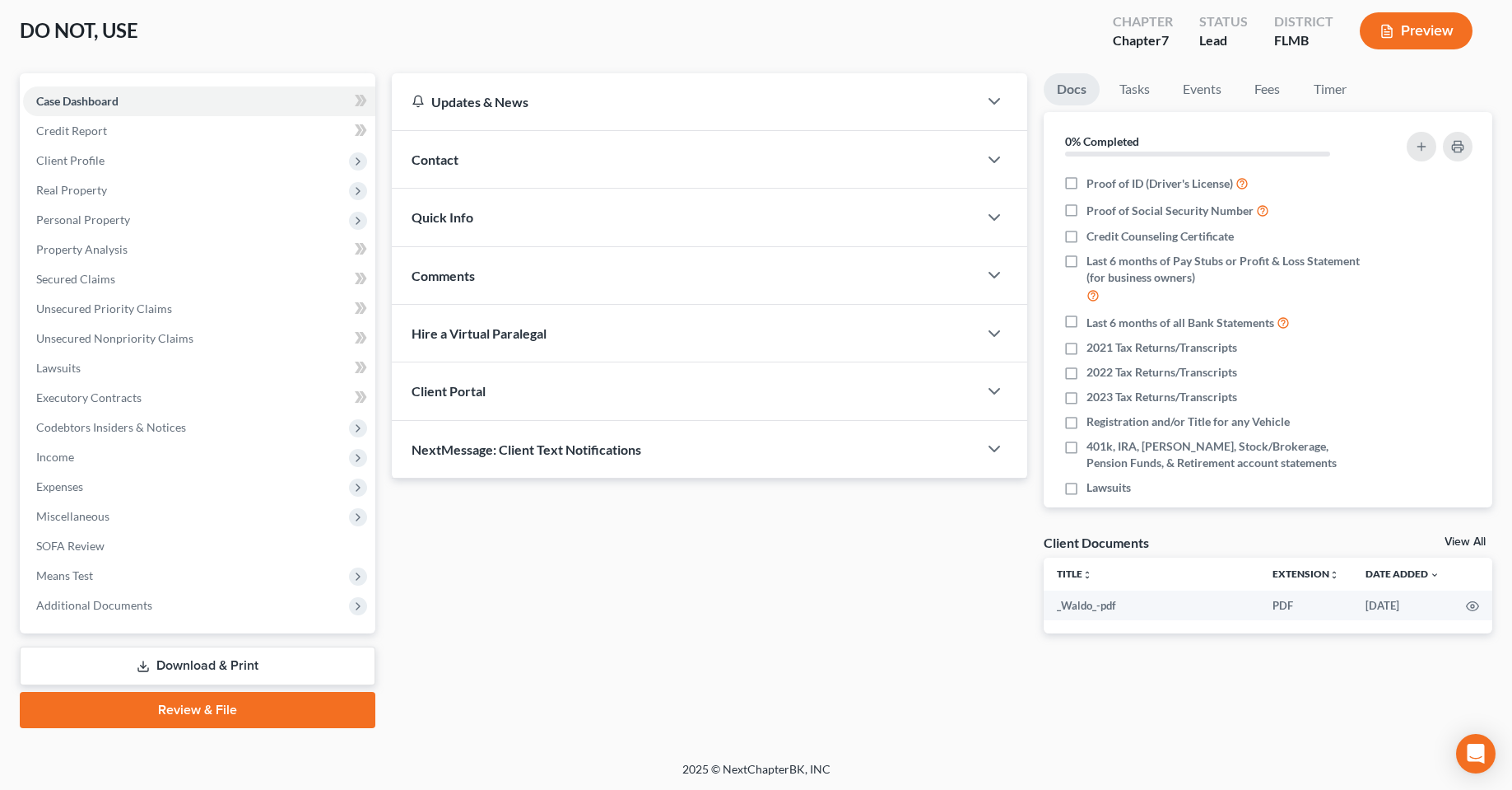
scroll to position [86, 0]
click at [72, 159] on span "Client Profile" at bounding box center [70, 159] width 68 height 14
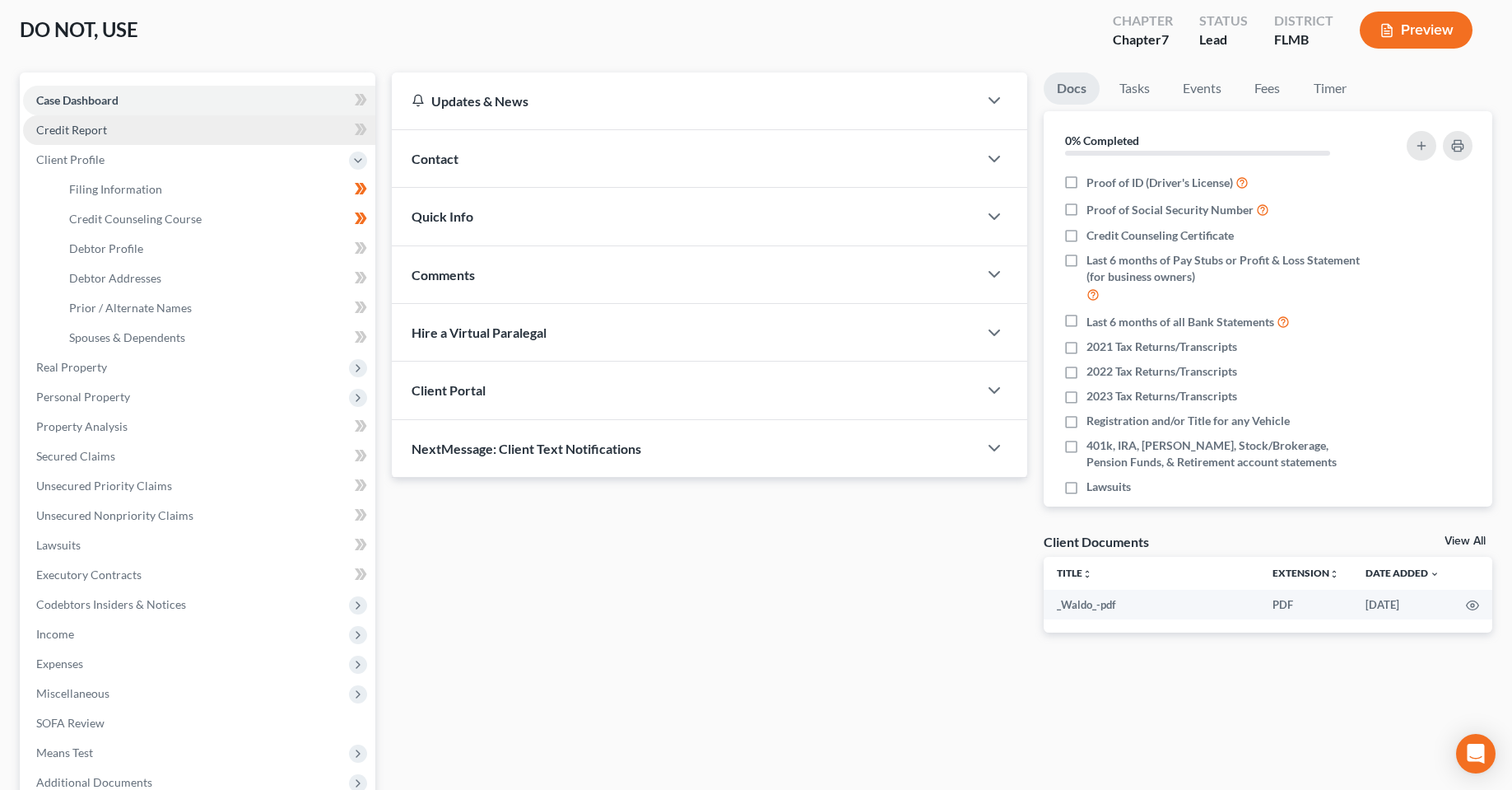
click at [81, 125] on span "Credit Report" at bounding box center [71, 130] width 71 height 14
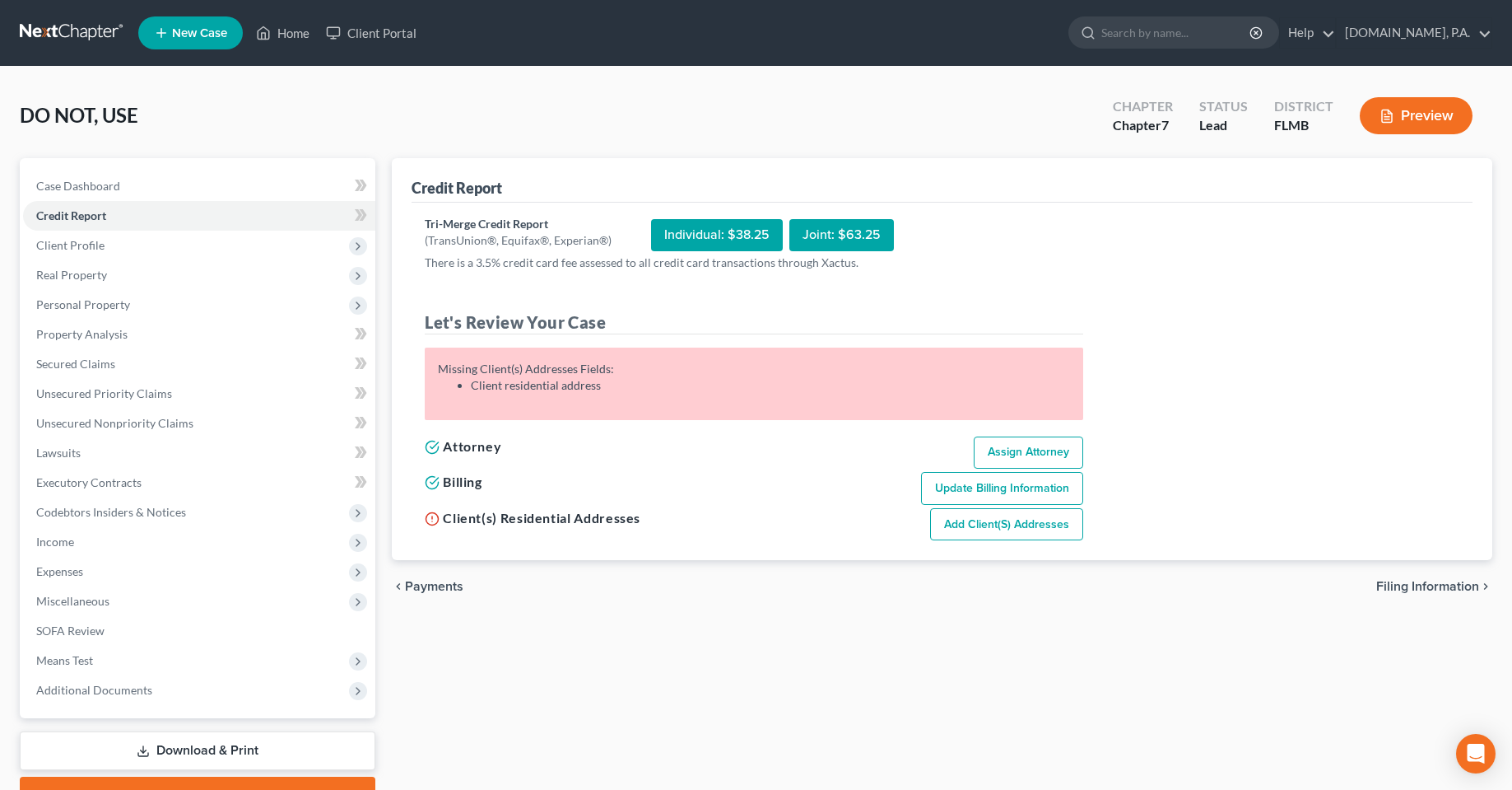
click at [757, 627] on div "Credit Report Tri-Merge Credit Report (TransUnion®, Equifax®, Experian®) Indivi…" at bounding box center [942, 486] width 1117 height 655
drag, startPoint x: 562, startPoint y: 395, endPoint x: 413, endPoint y: 375, distance: 150.3
click at [413, 375] on div "Tri-Merge Credit Report (TransUnion®, Equifax®, Experian®) Individual: $38.25 J…" at bounding box center [942, 381] width 1060 height 358
click at [564, 627] on div "Credit Report Tri-Merge Credit Report (TransUnion®, Equifax®, Experian®) Indivi…" at bounding box center [942, 486] width 1117 height 655
click at [82, 241] on span "Client Profile" at bounding box center [70, 245] width 68 height 14
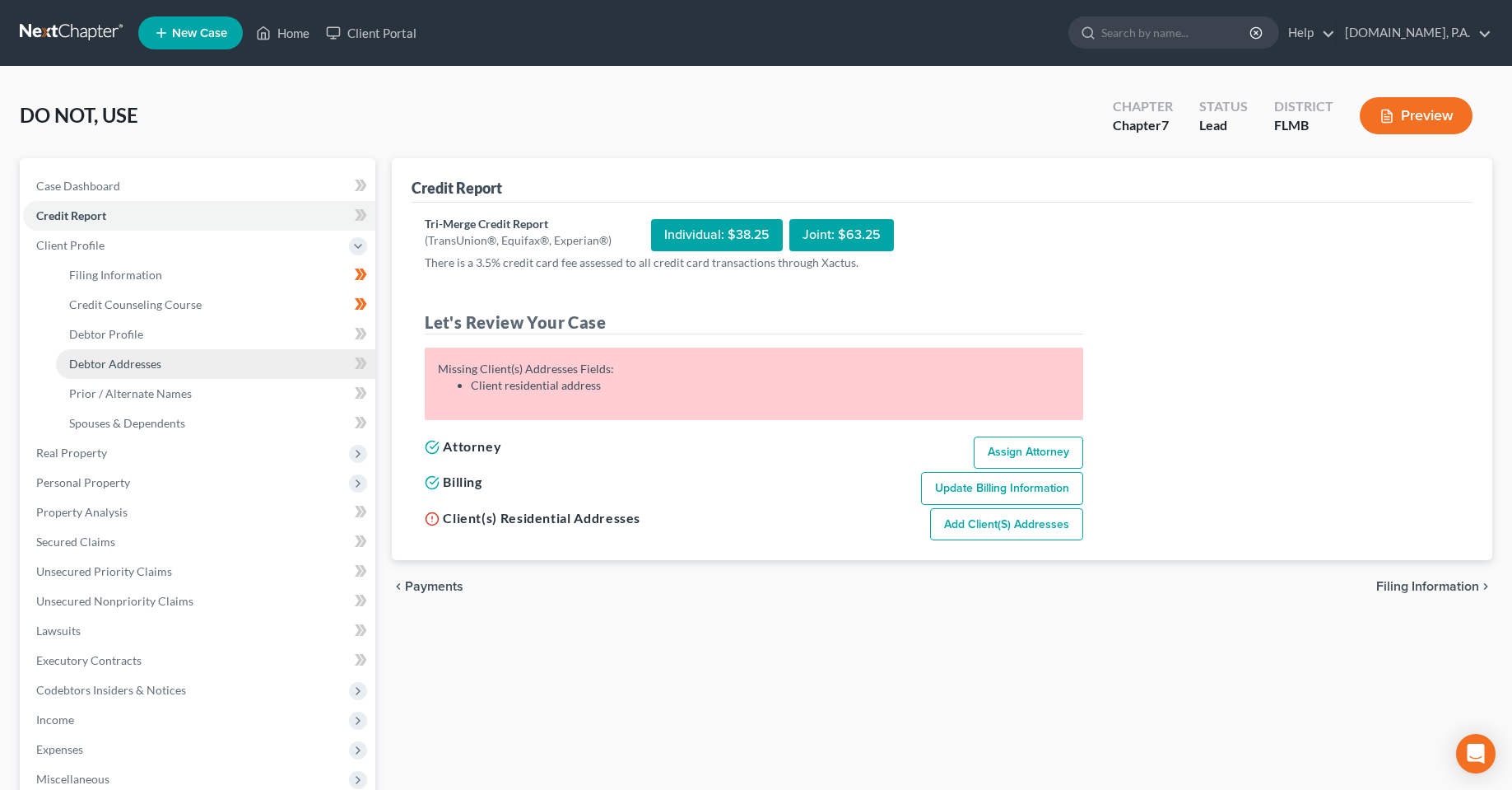
click at [132, 368] on span "Debtor Addresses" at bounding box center [114, 364] width 92 height 14
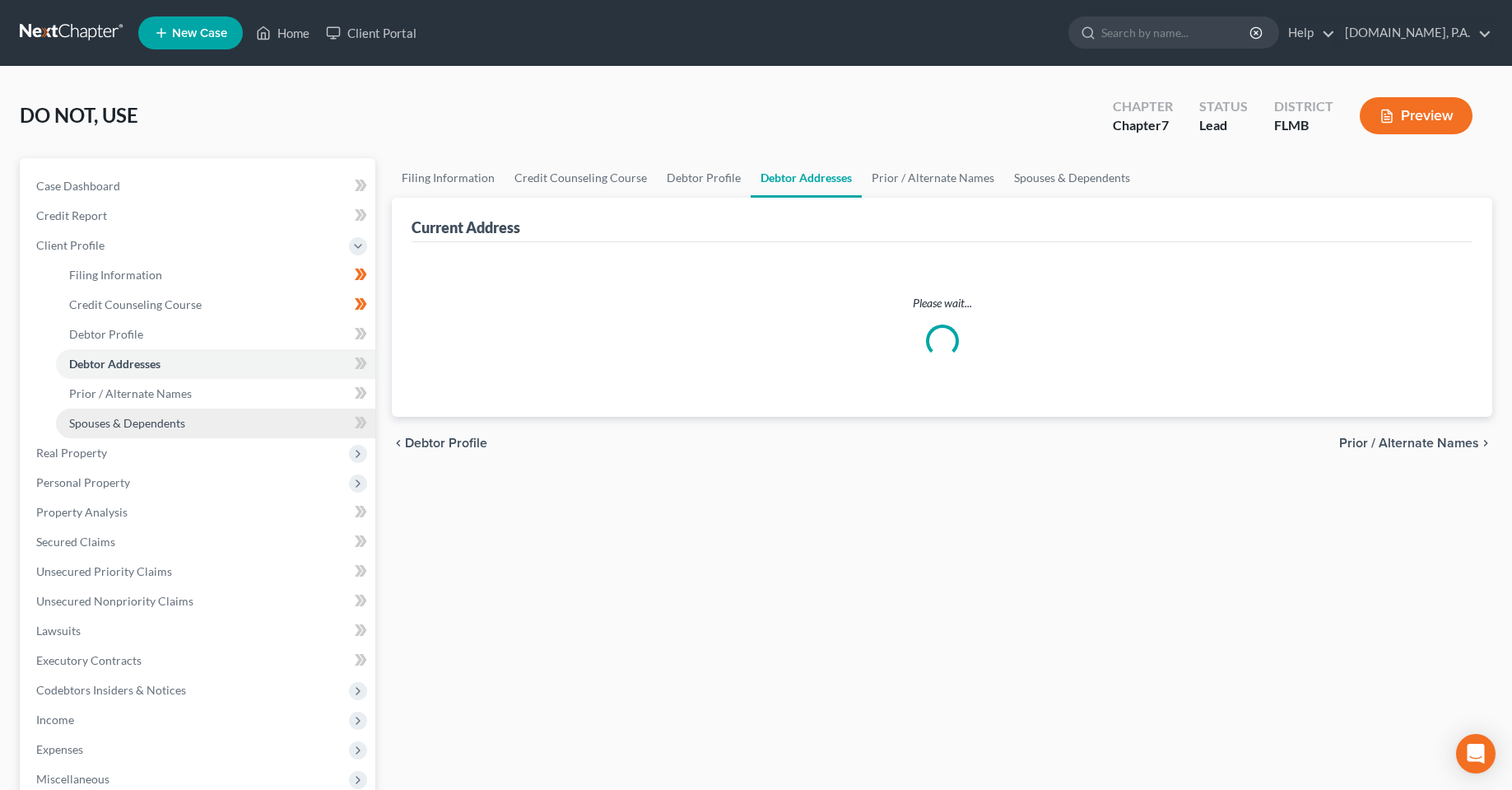
select select "0"
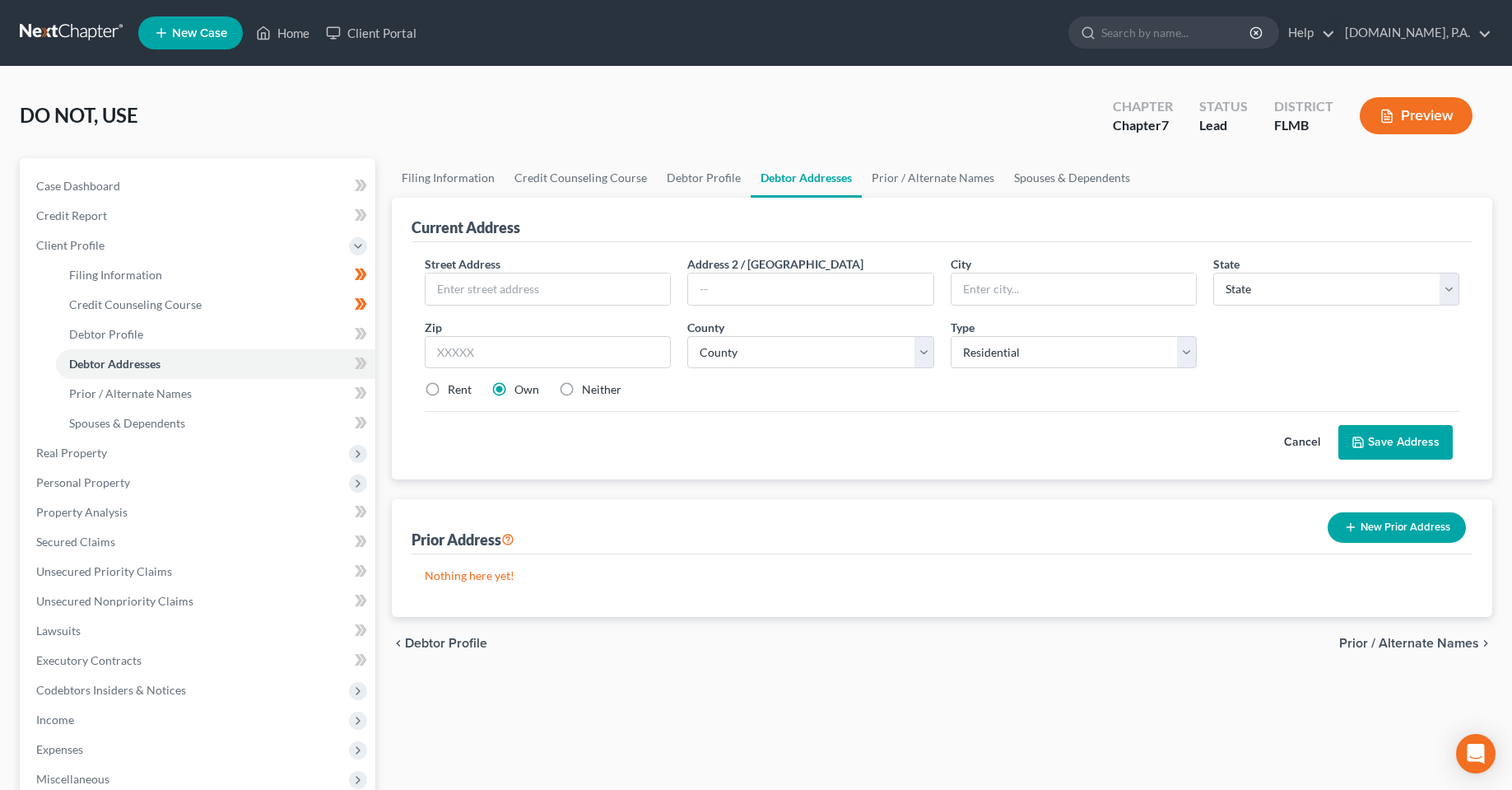
click at [501, 121] on div "DO NOT, USE Upgraded Chapter Chapter 7 Status Lead District FLMB Preview" at bounding box center [756, 123] width 1473 height 72
drag, startPoint x: 562, startPoint y: 701, endPoint x: 545, endPoint y: 686, distance: 22.7
click at [561, 701] on div "Filing Information Credit Counseling Course Debtor Profile Debtor Addresses Pri…" at bounding box center [942, 574] width 1117 height 833
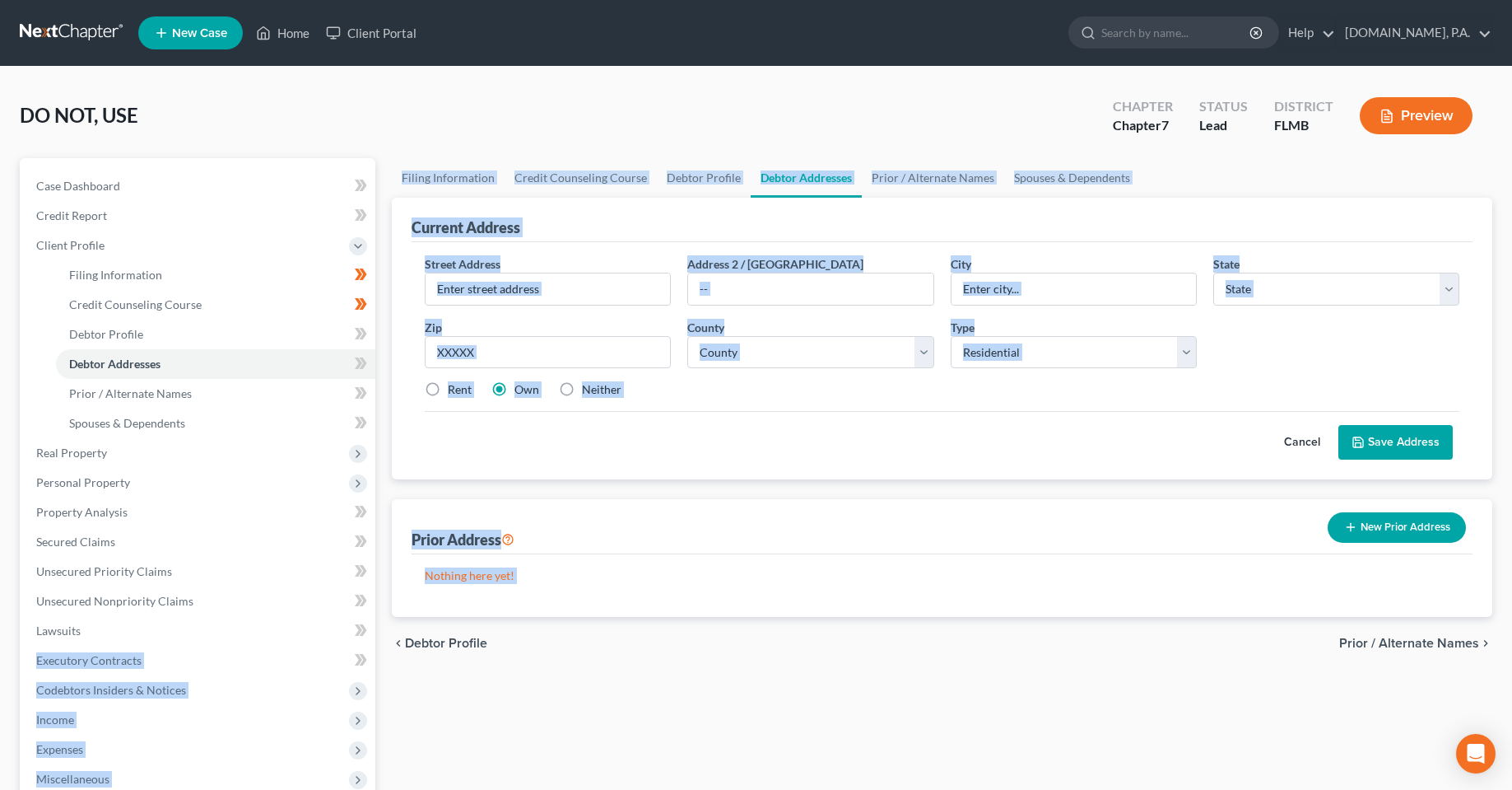
drag, startPoint x: 523, startPoint y: 650, endPoint x: 392, endPoint y: 641, distance: 131.3
click at [380, 640] on div "Petition Navigation Case Dashboard Payments Invoices Payments Payments Credit R…" at bounding box center [756, 574] width 1489 height 833
drag, startPoint x: 599, startPoint y: 709, endPoint x: 594, endPoint y: 698, distance: 12.1
click at [596, 709] on div "Filing Information Credit Counseling Course Debtor Profile Debtor Addresses Pri…" at bounding box center [942, 574] width 1117 height 833
click at [638, 666] on div "chevron_left Debtor Profile Prior / Alternate Names chevron_right" at bounding box center [942, 642] width 1101 height 53
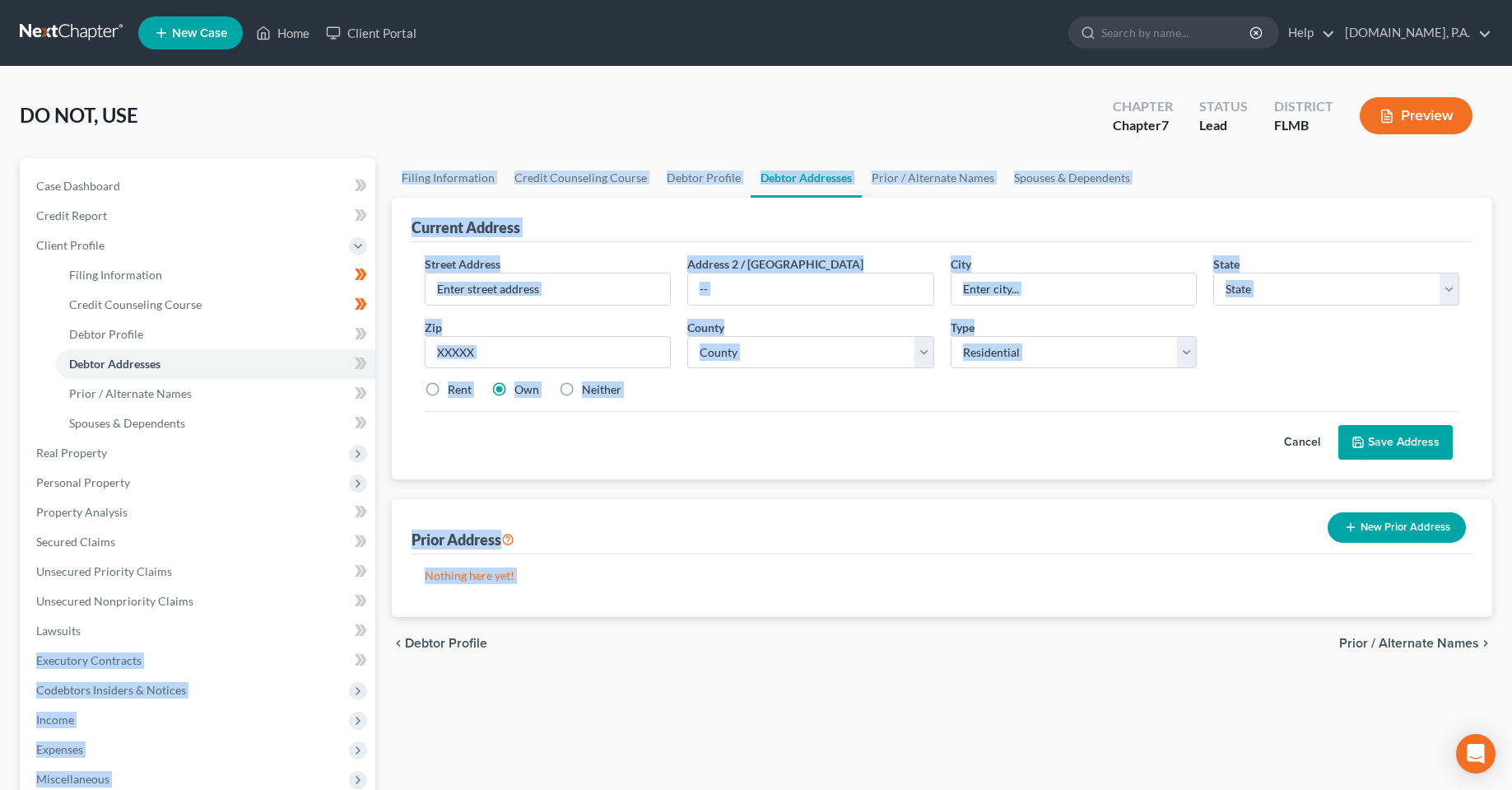
click at [579, 590] on div "Nothing here yet!" at bounding box center [942, 585] width 1060 height 63
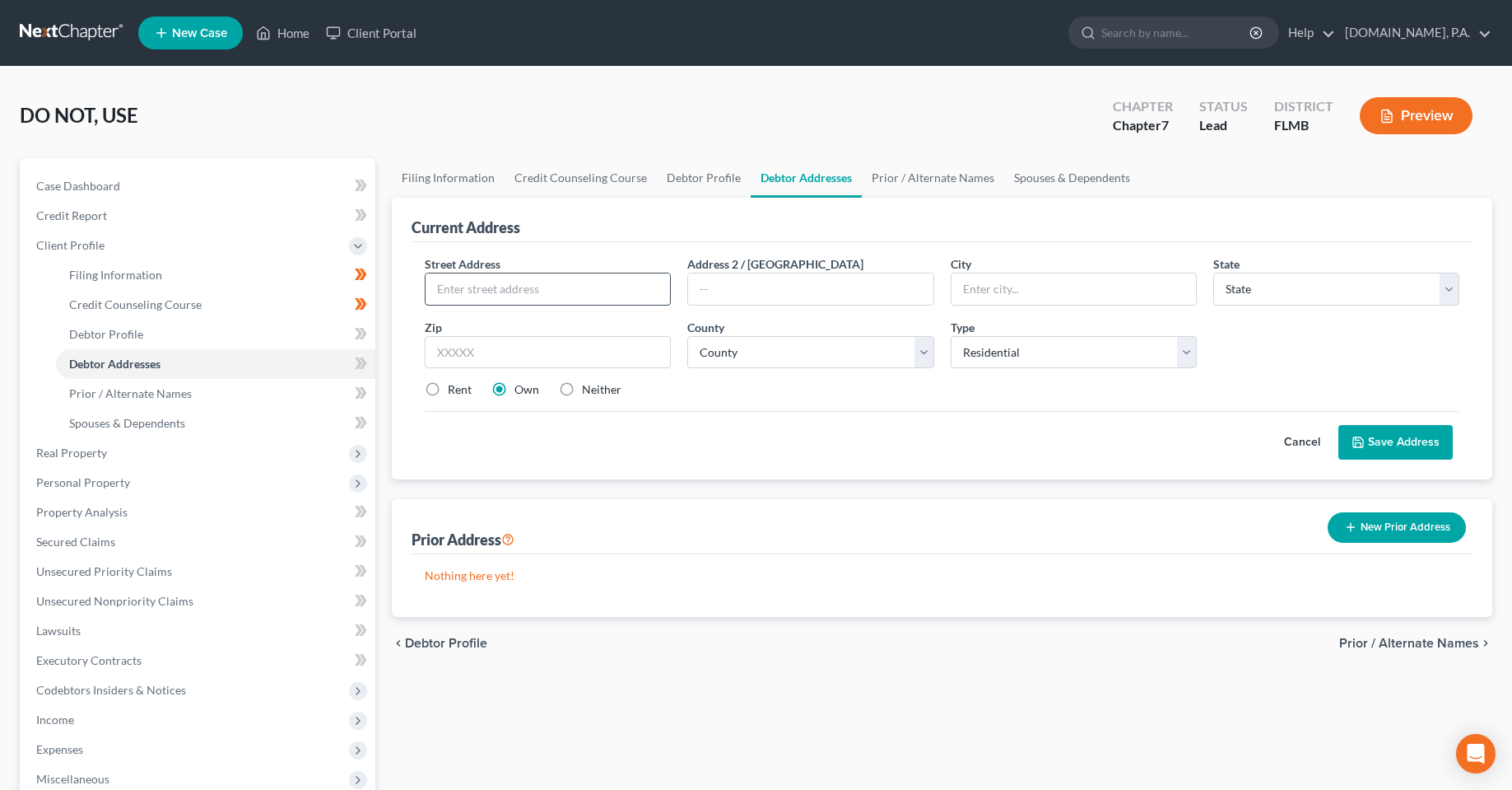
click at [516, 295] on input "text" at bounding box center [547, 289] width 244 height 31
click at [719, 601] on div "Nothing here yet!" at bounding box center [942, 585] width 1060 height 63
drag, startPoint x: 696, startPoint y: 682, endPoint x: 608, endPoint y: 522, distance: 182.6
click at [692, 683] on div "Filing Information Credit Counseling Course Debtor Profile Debtor Addresses Pri…" at bounding box center [942, 574] width 1117 height 833
click at [103, 342] on link "Debtor Profile" at bounding box center [215, 334] width 319 height 30
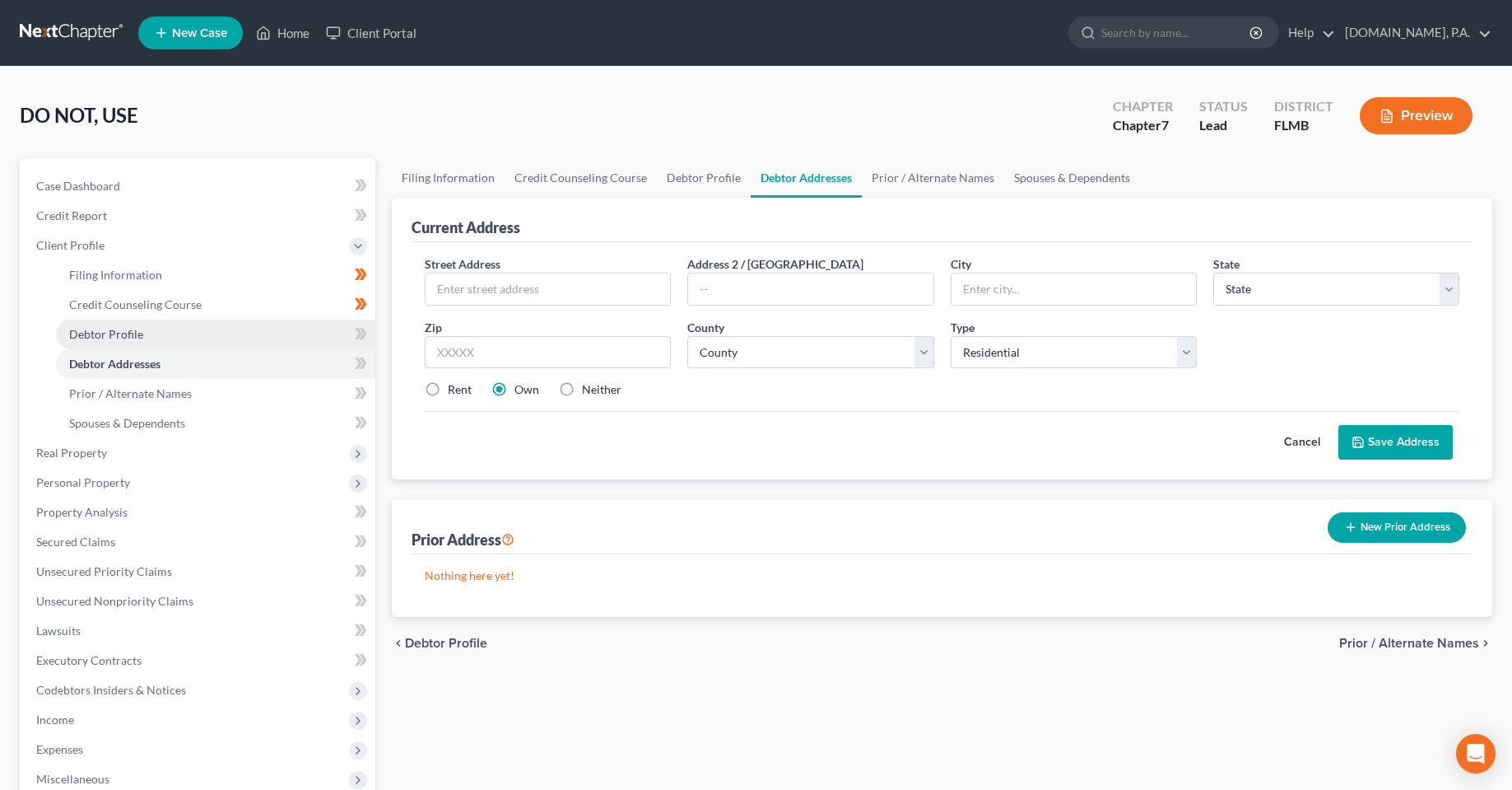
select select "1"
select select "0"
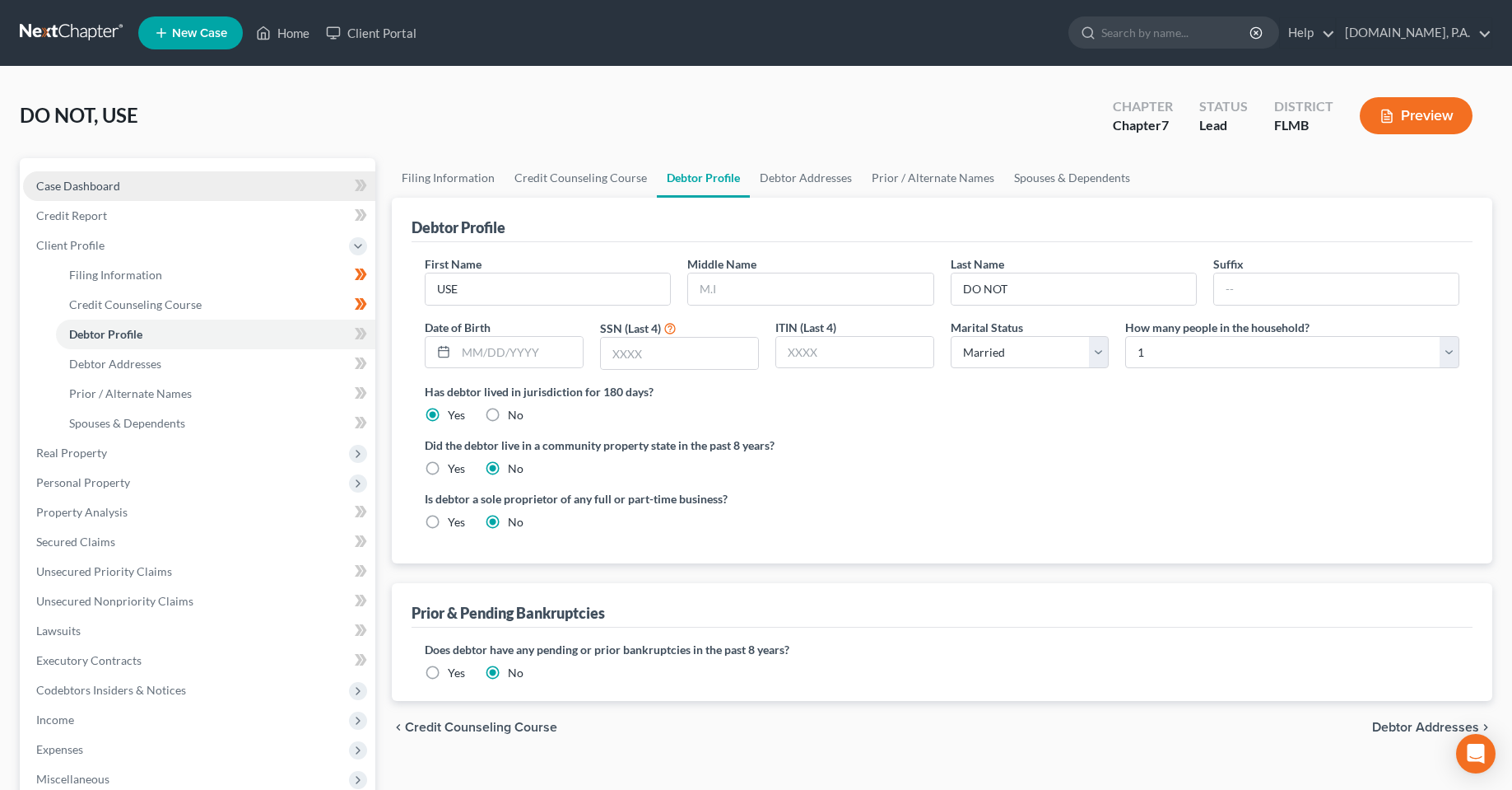
click at [74, 180] on span "Case Dashboard" at bounding box center [78, 186] width 84 height 14
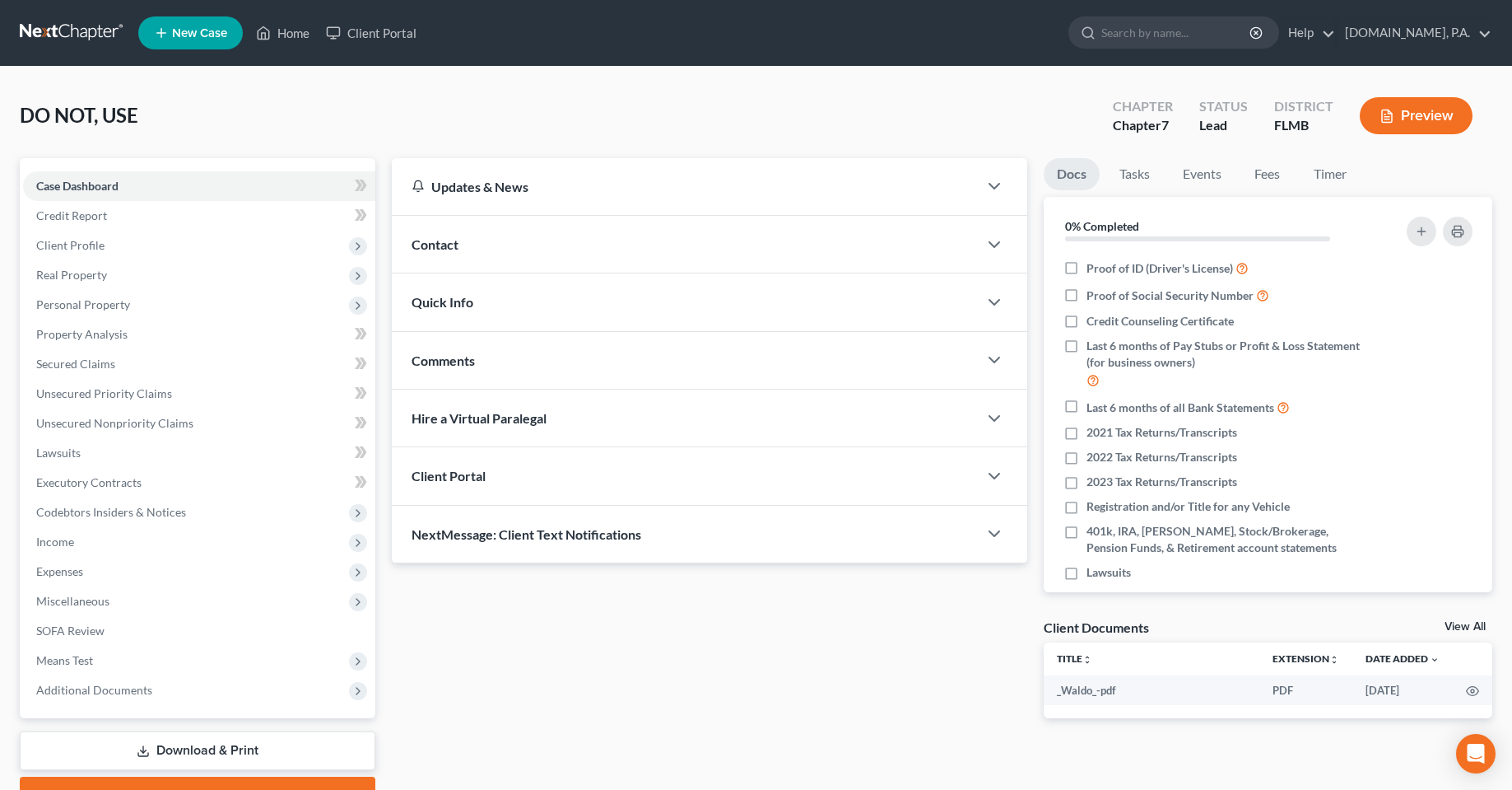
click at [493, 237] on div "Contact" at bounding box center [684, 244] width 585 height 57
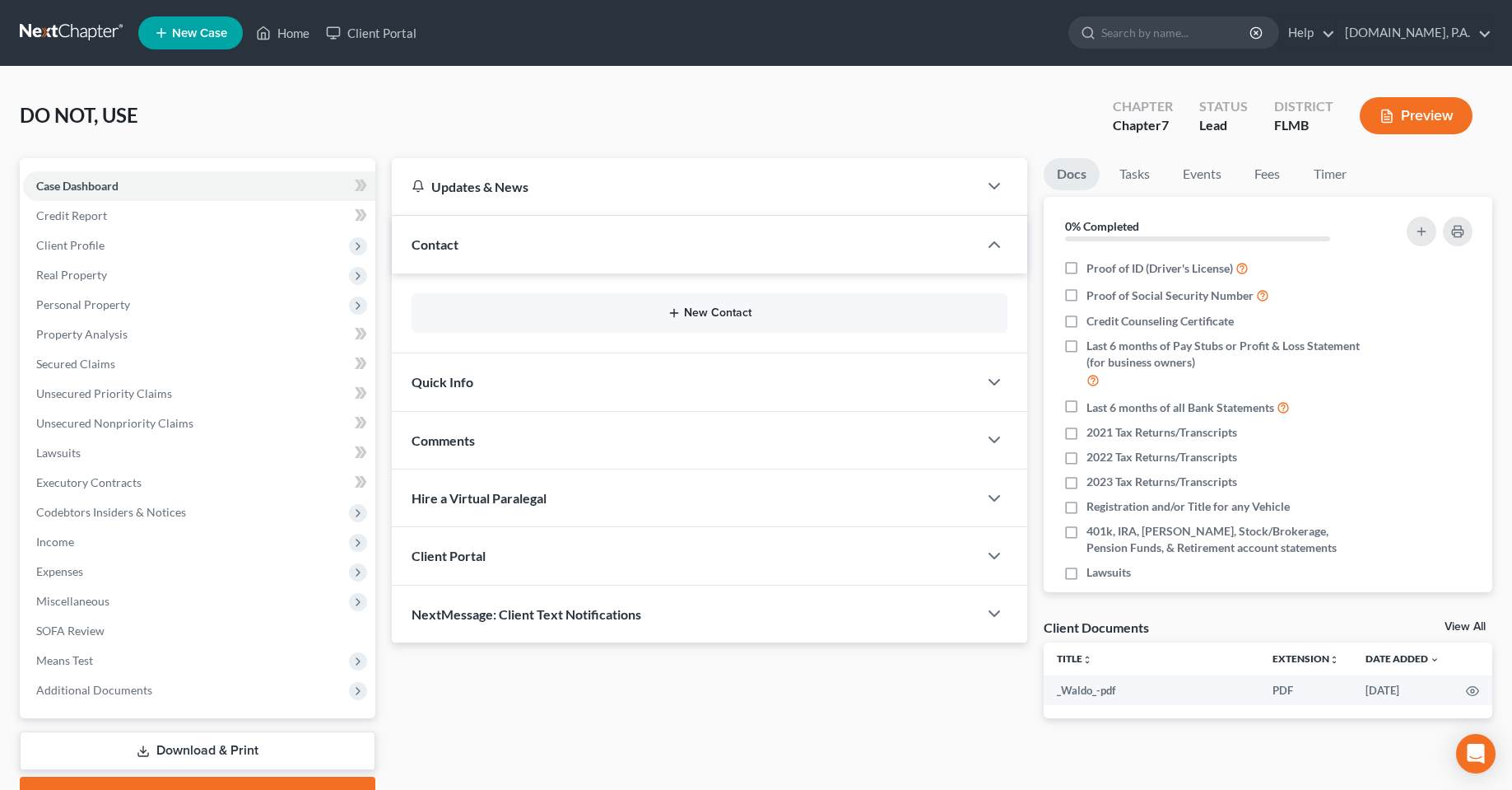
click at [689, 319] on button "New Contact" at bounding box center [709, 312] width 569 height 13
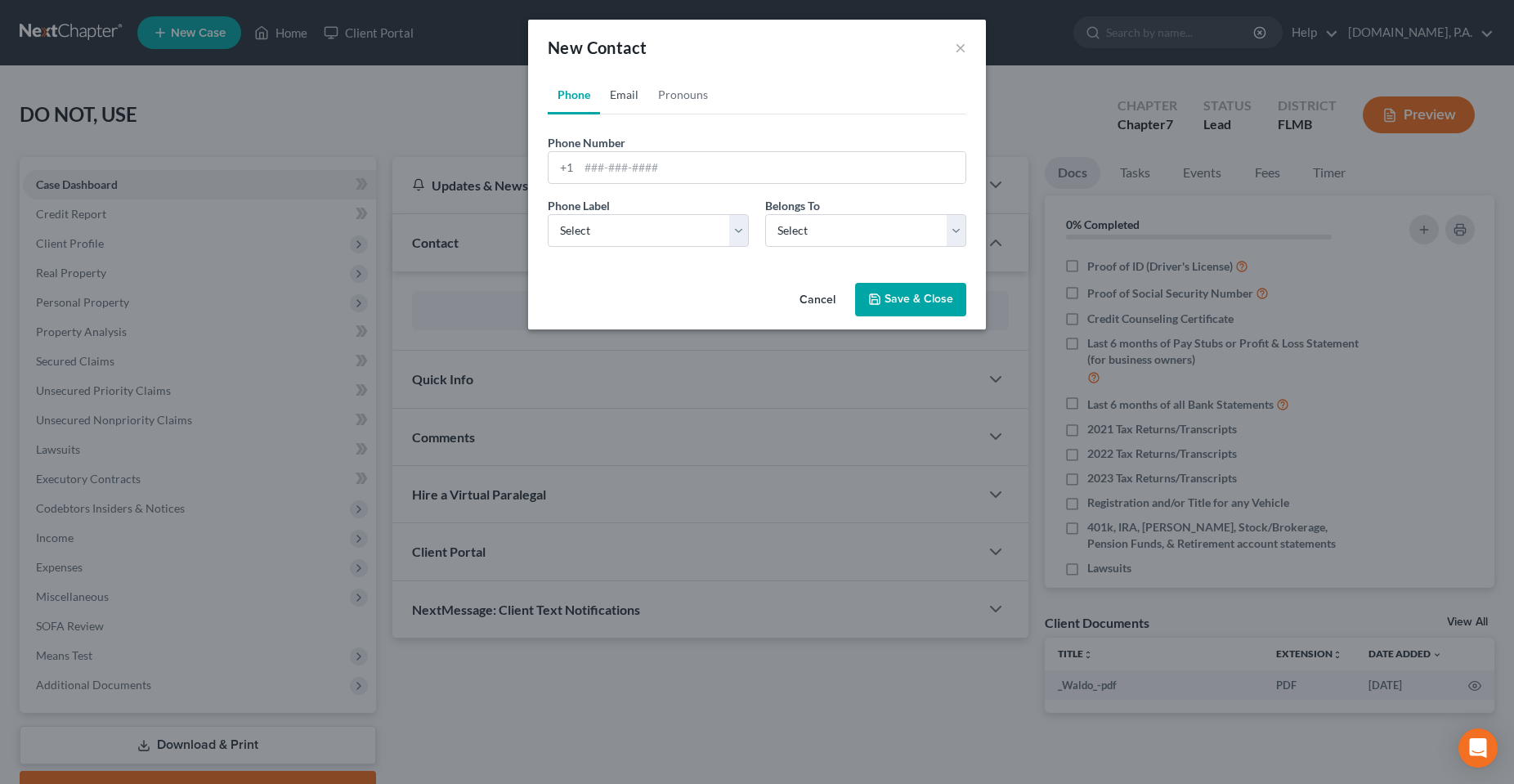
drag, startPoint x: 620, startPoint y: 97, endPoint x: 642, endPoint y: 136, distance: 44.8
click at [621, 98] on link "Email" at bounding box center [624, 95] width 48 height 39
click at [814, 297] on button "Cancel" at bounding box center [817, 300] width 62 height 33
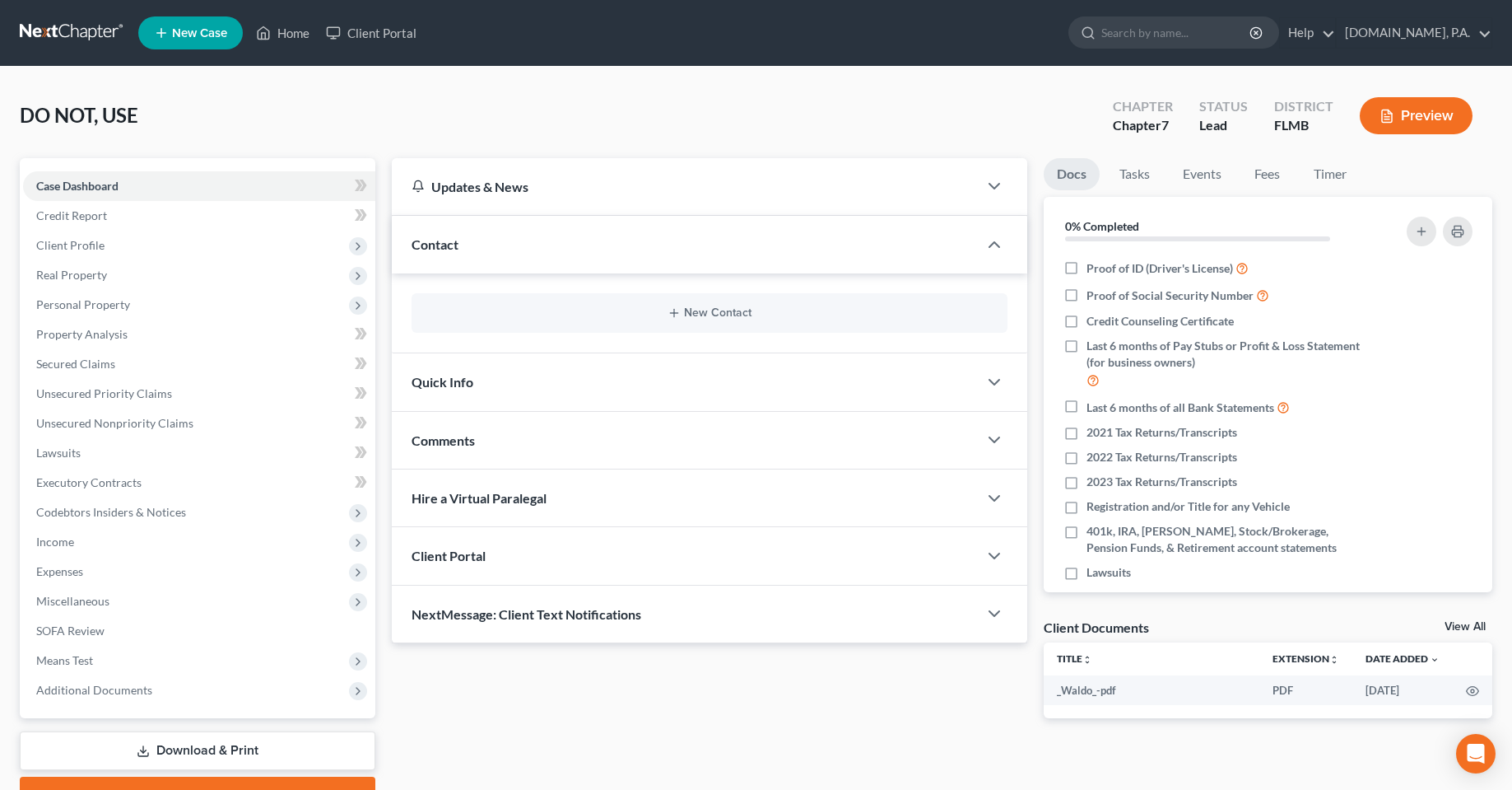
click at [609, 556] on div "Client Portal" at bounding box center [684, 556] width 585 height 57
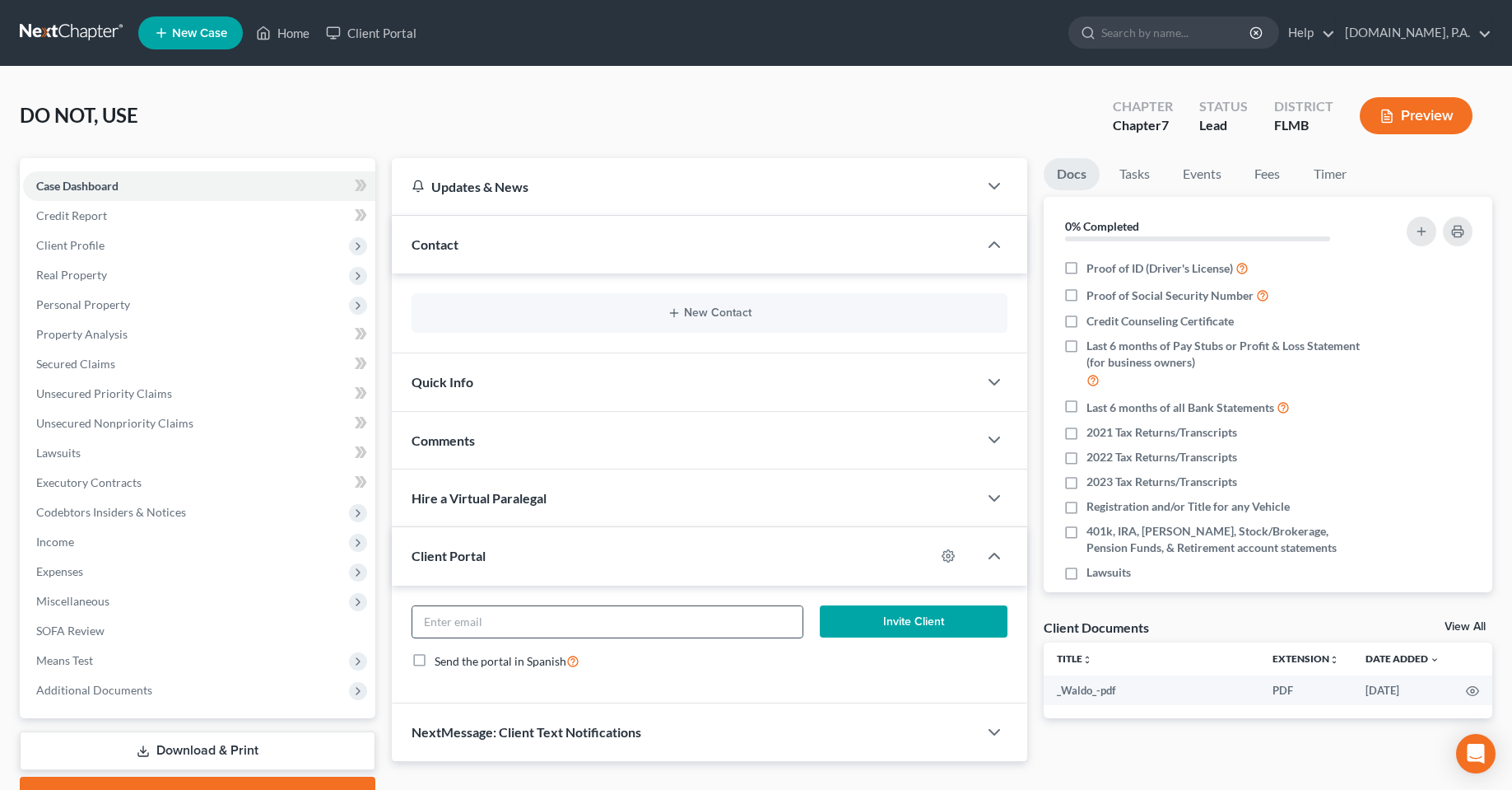
click at [561, 621] on input "email" at bounding box center [607, 621] width 390 height 31
click at [678, 310] on icon "button" at bounding box center [673, 312] width 13 height 13
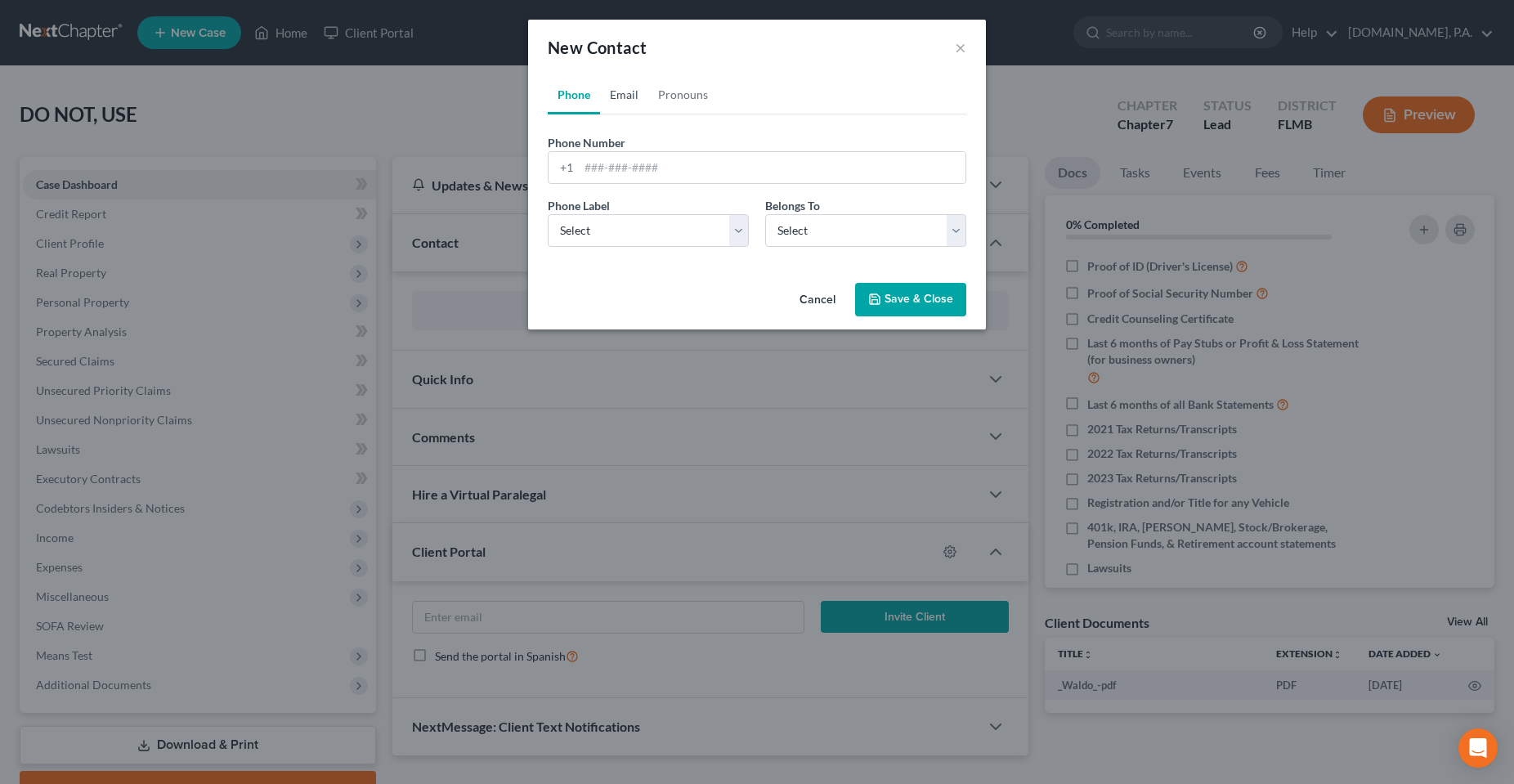
click at [638, 99] on link "Email" at bounding box center [624, 95] width 48 height 39
click at [567, 99] on link "Phone" at bounding box center [574, 95] width 52 height 39
click at [701, 283] on div "Cancel Save & Close" at bounding box center [757, 303] width 457 height 54
drag, startPoint x: 811, startPoint y: 239, endPoint x: 752, endPoint y: 248, distance: 59.7
click at [811, 239] on select "Select Client Other" at bounding box center [866, 230] width 201 height 33
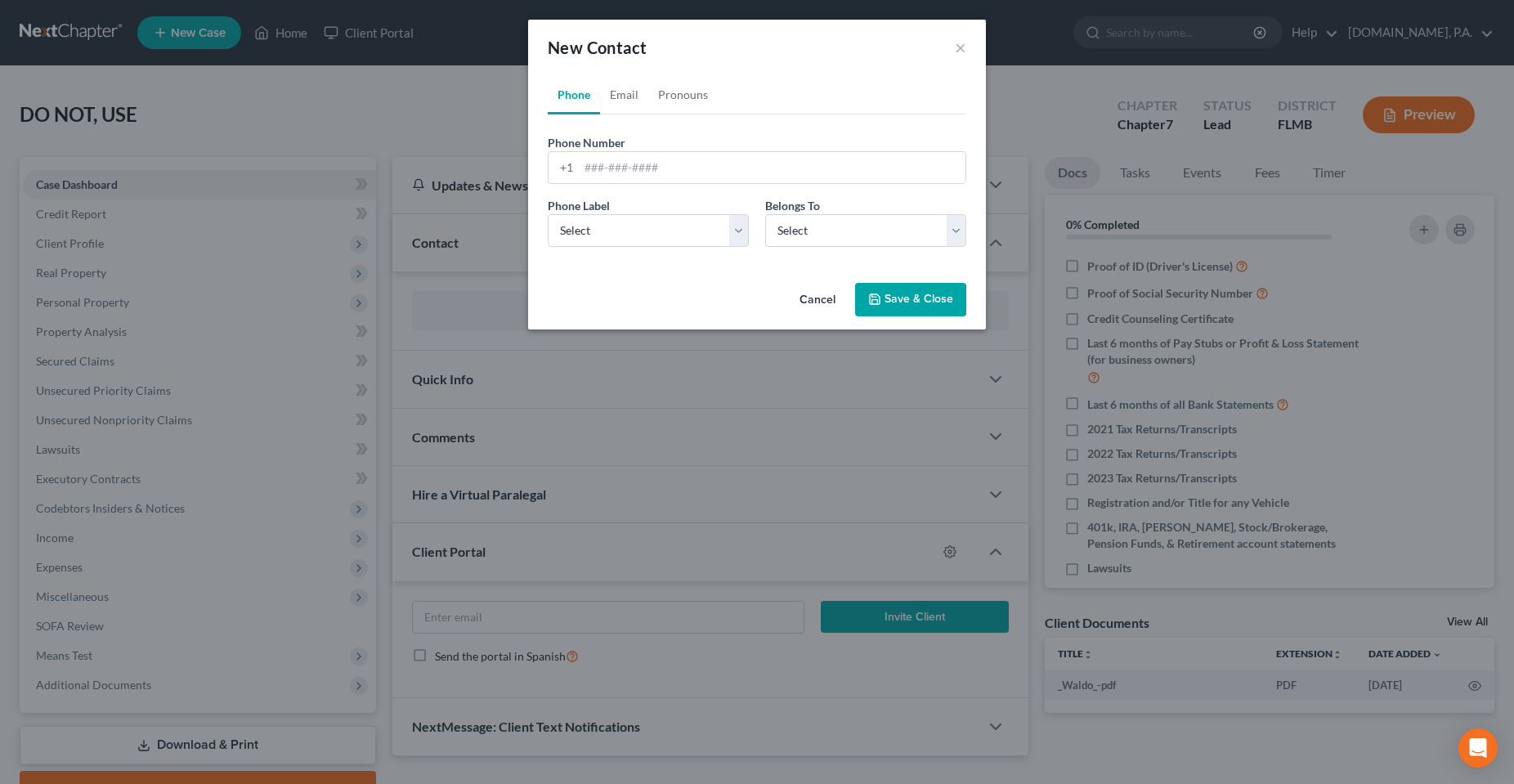
click at [680, 265] on div "Phone Email Pronouns Phone Number * +1 Ext. Phone Label * Select Mobile Home Wo…" at bounding box center [757, 176] width 457 height 201
drag, startPoint x: 619, startPoint y: 159, endPoint x: 604, endPoint y: 162, distance: 15.3
click at [604, 162] on input "tel" at bounding box center [772, 167] width 386 height 31
drag, startPoint x: 871, startPoint y: 59, endPoint x: 825, endPoint y: 60, distance: 46.0
click at [869, 59] on div "New Contact ×" at bounding box center [757, 47] width 457 height 56
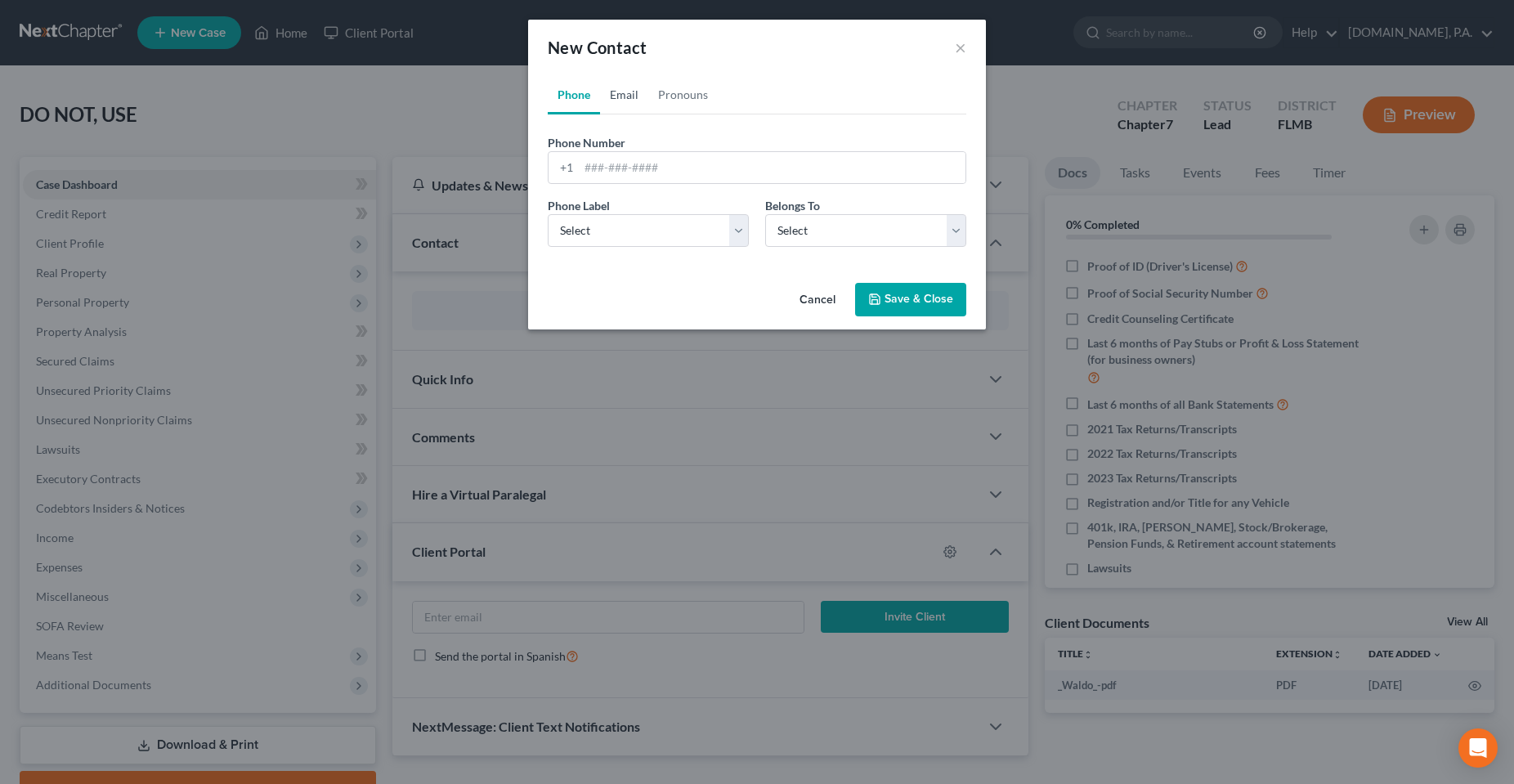
click at [642, 78] on link "Email" at bounding box center [624, 95] width 48 height 39
drag, startPoint x: 613, startPoint y: 158, endPoint x: 638, endPoint y: 171, distance: 28.2
click at [613, 158] on input "email" at bounding box center [772, 167] width 386 height 31
click at [957, 44] on button "×" at bounding box center [960, 47] width 12 height 20
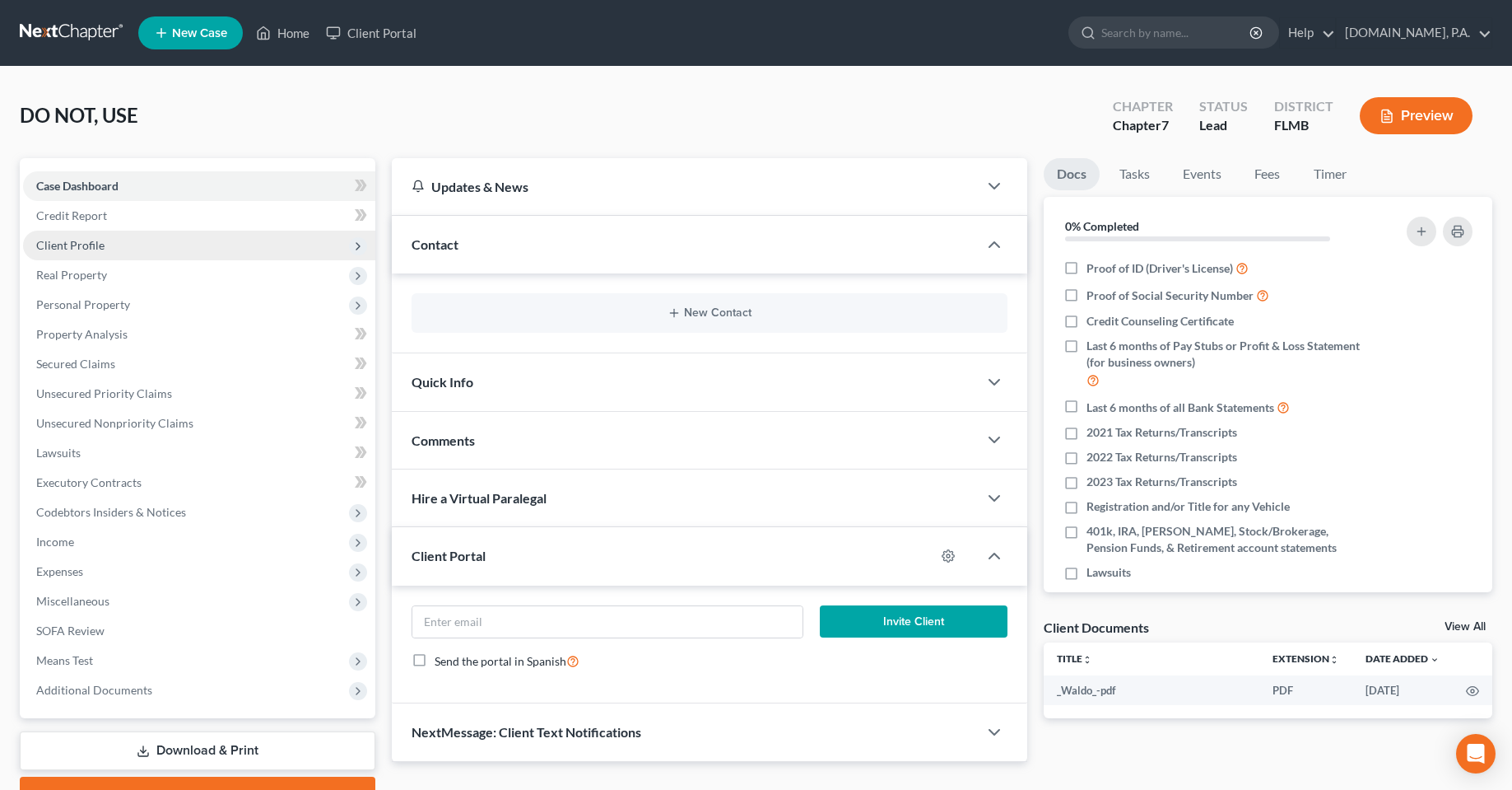
click at [80, 247] on span "Client Profile" at bounding box center [70, 245] width 68 height 14
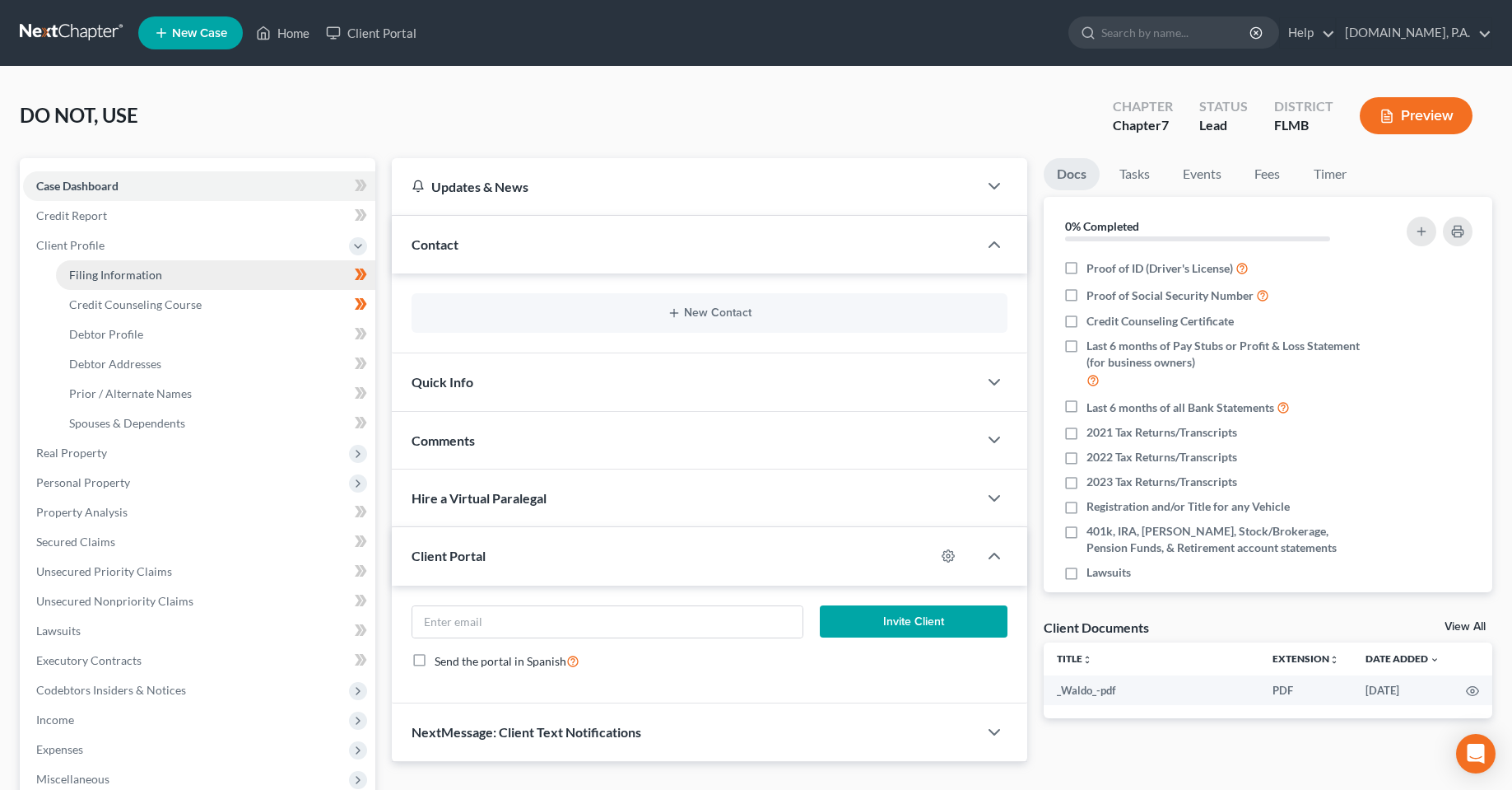
click at [139, 266] on link "Filing Information" at bounding box center [215, 275] width 319 height 30
select select "1"
select select "0"
select select "15"
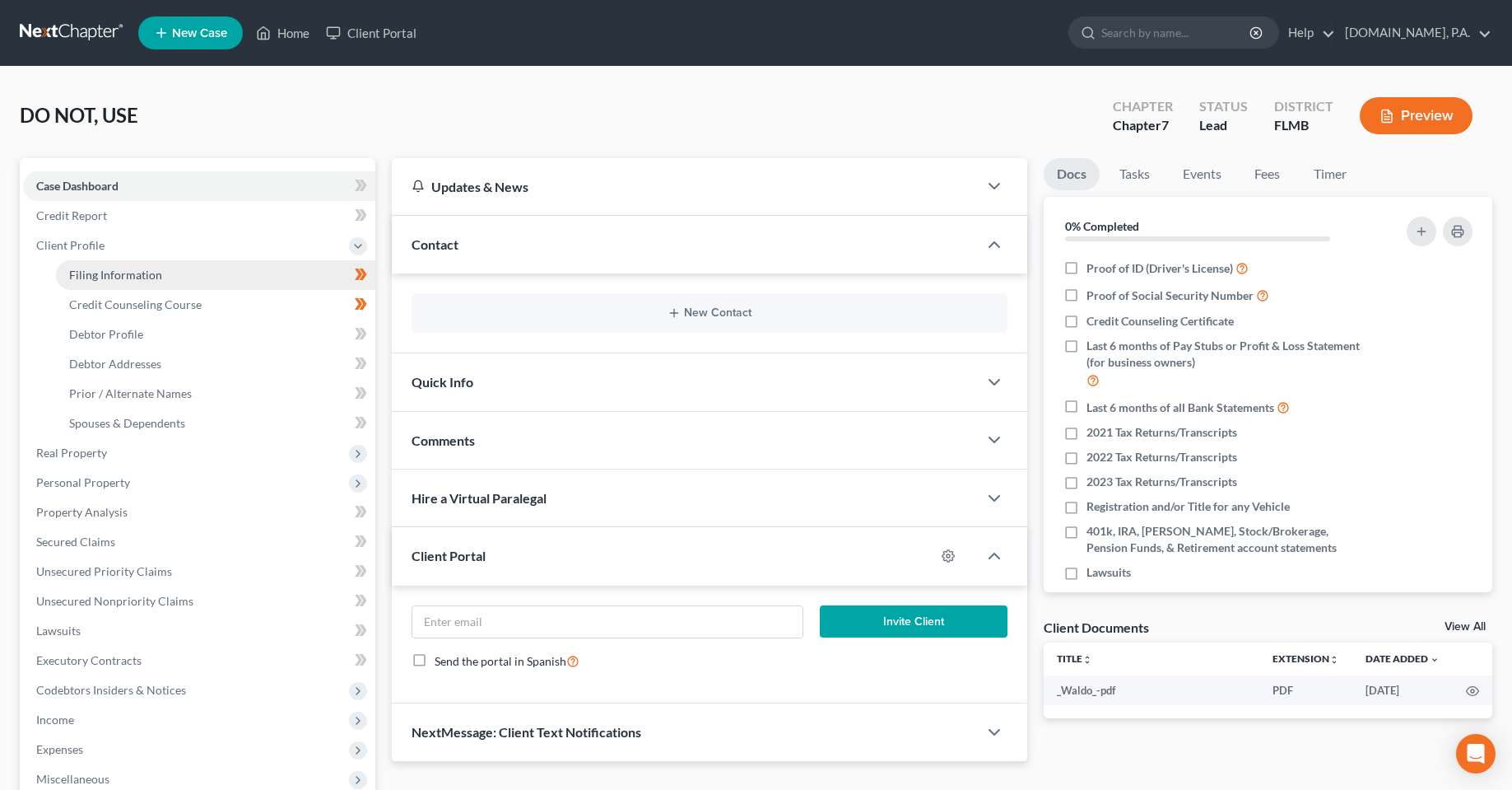
select select "9"
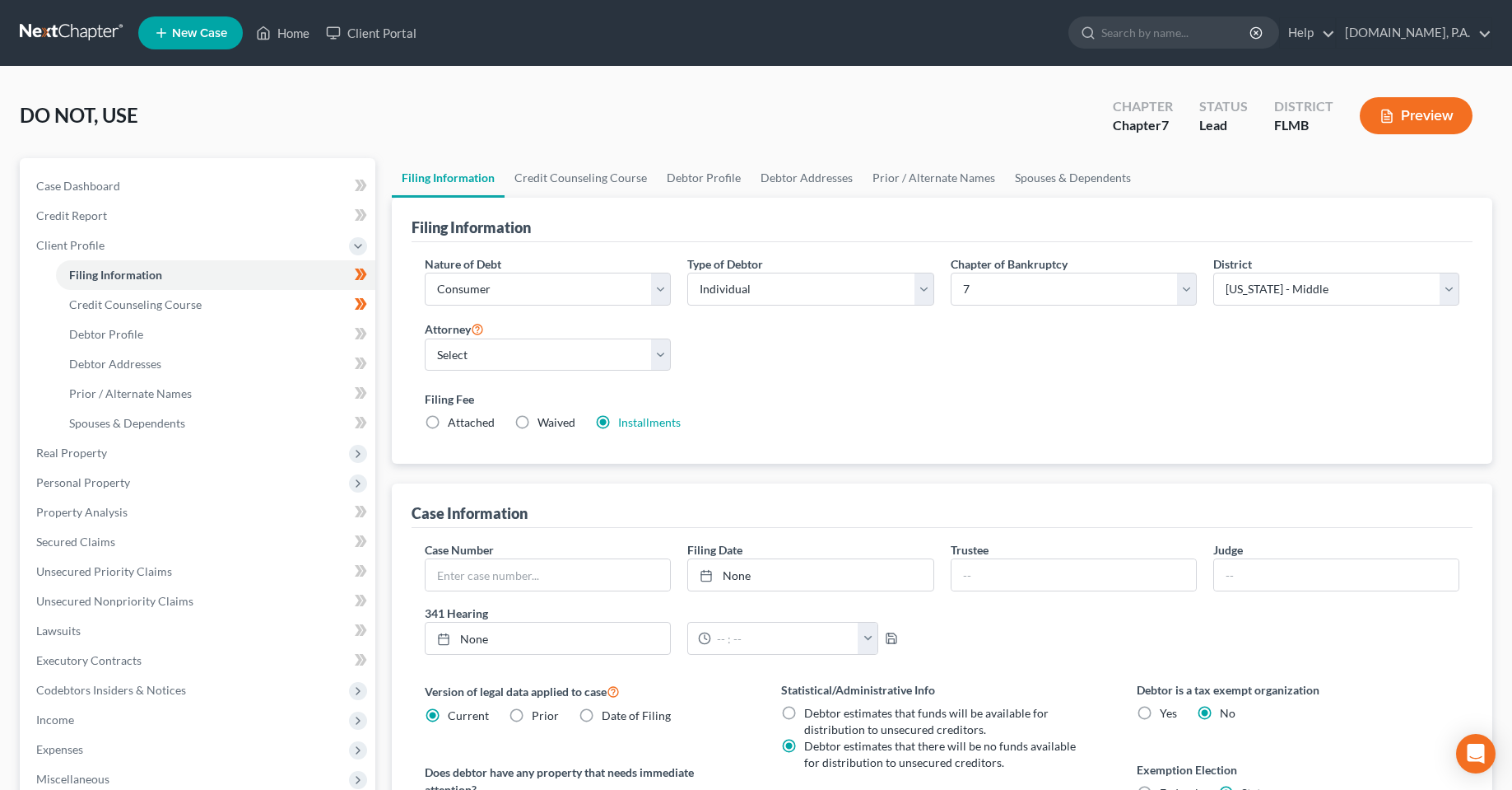
click at [882, 417] on div "Filing Fee Attached Waived Waived Installments Installments" at bounding box center [942, 410] width 1035 height 40
click at [162, 346] on link "Debtor Profile" at bounding box center [215, 334] width 319 height 30
select select "1"
select select "0"
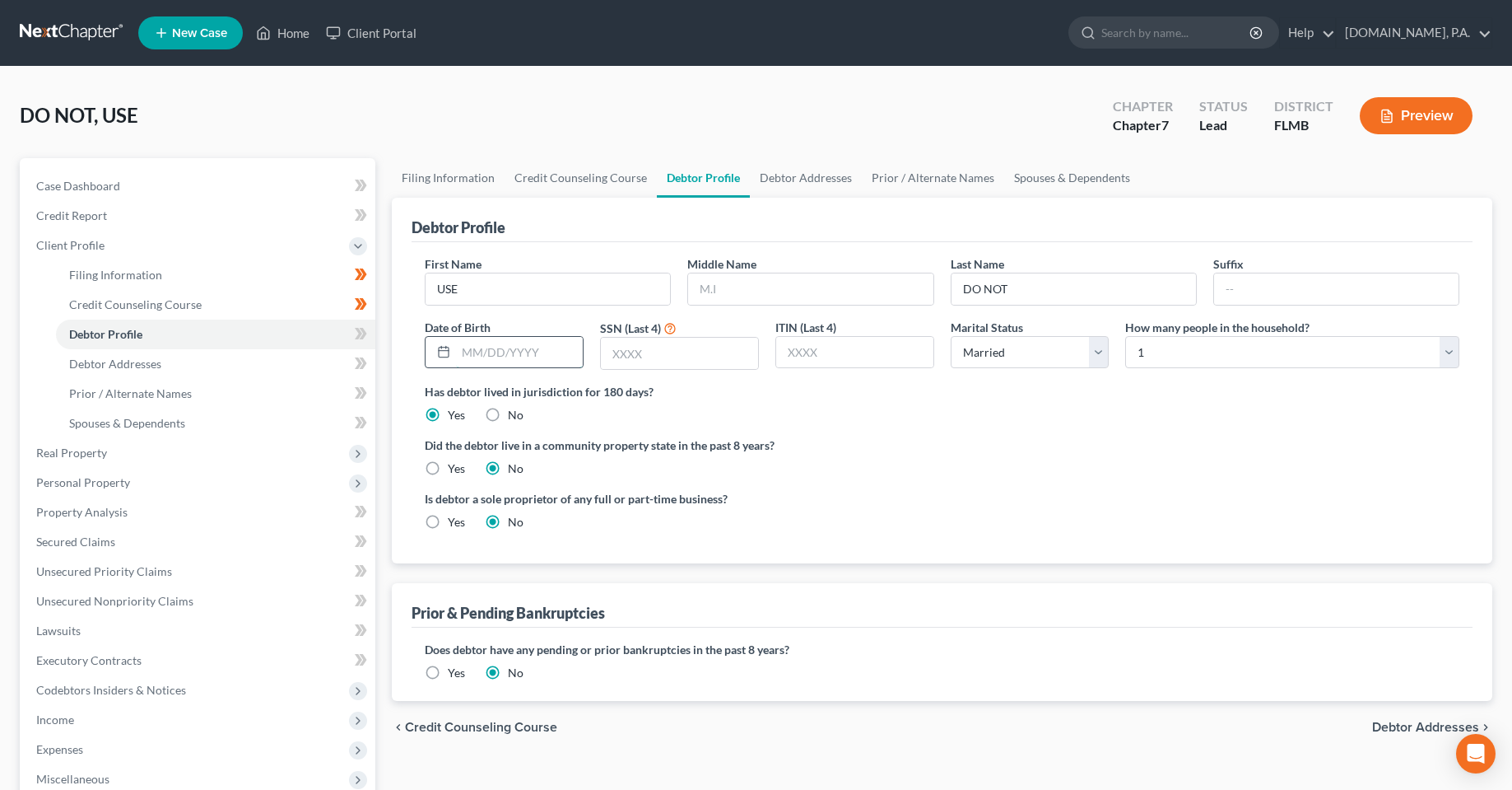
click at [490, 354] on input "text" at bounding box center [519, 352] width 127 height 31
click at [1014, 408] on div "Has debtor lived in jurisdiction for 180 days? Yes No Debtor must reside in jur…" at bounding box center [942, 403] width 1035 height 40
click at [161, 361] on link "Debtor Addresses" at bounding box center [215, 363] width 319 height 30
select select "0"
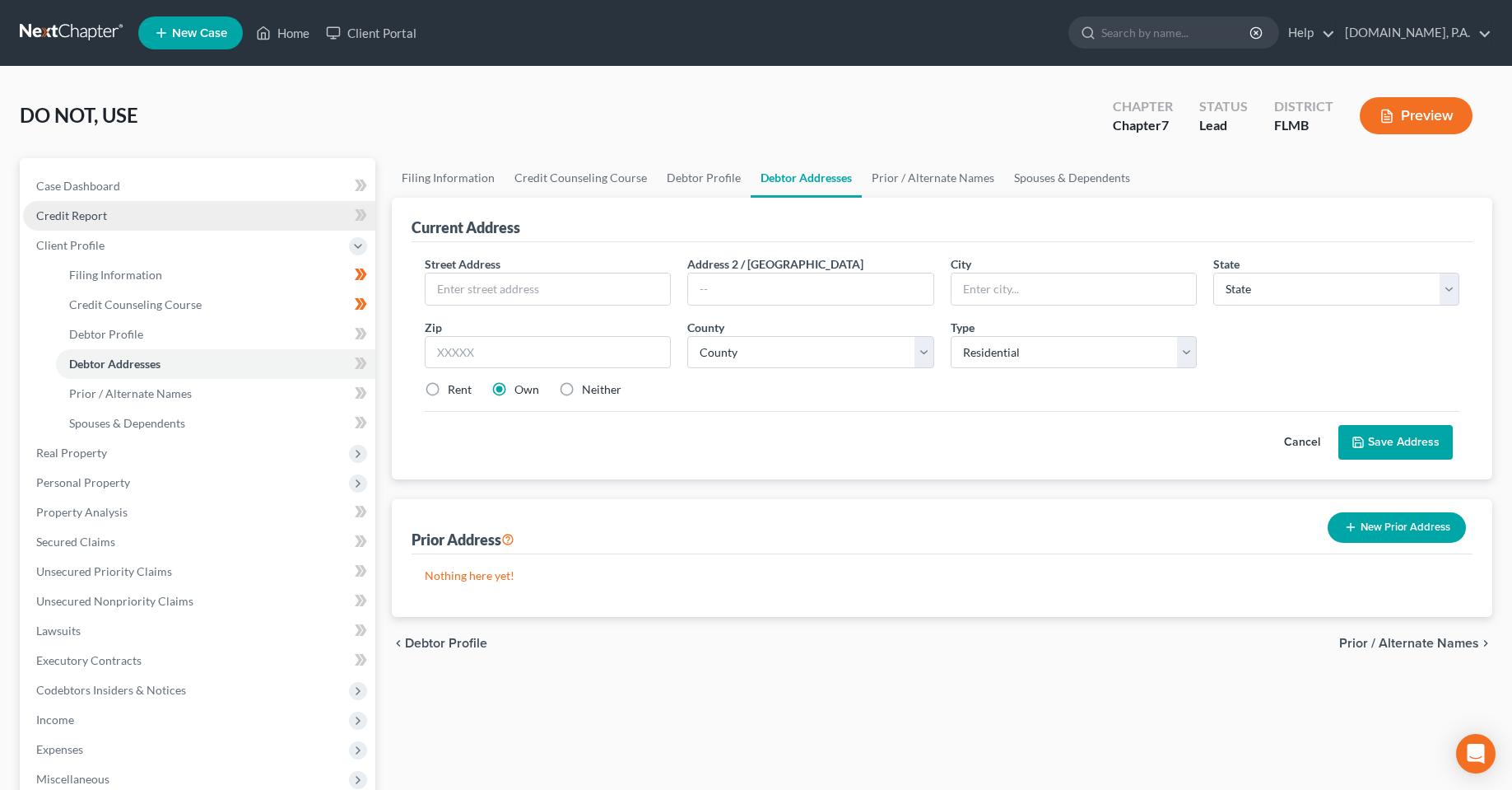
click at [54, 223] on link "Credit Report" at bounding box center [199, 216] width 352 height 30
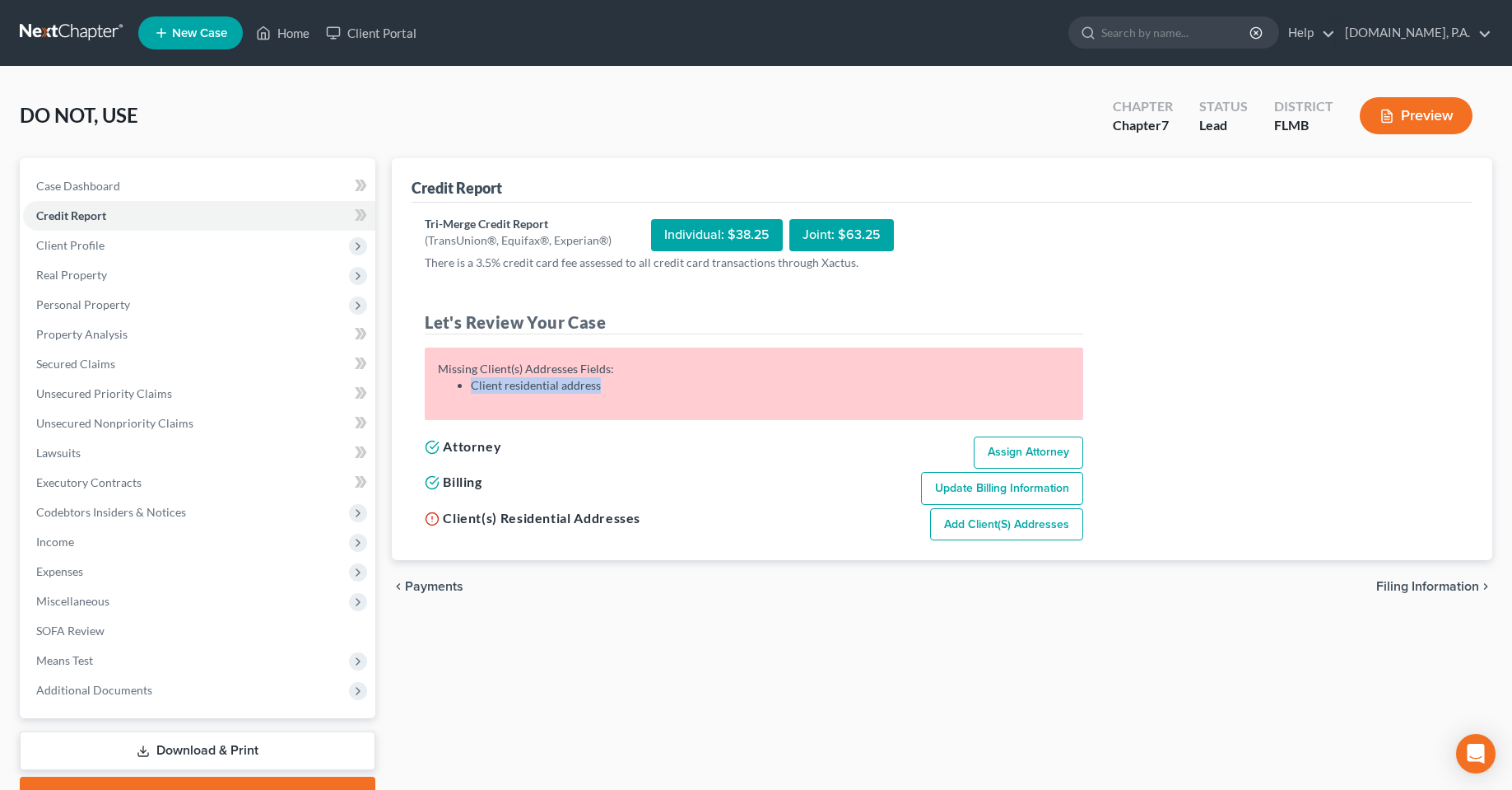
drag, startPoint x: 598, startPoint y: 393, endPoint x: 457, endPoint y: 384, distance: 141.3
click at [470, 384] on li "Client residential address" at bounding box center [770, 386] width 599 height 16
click at [614, 379] on li "Client residential address" at bounding box center [770, 386] width 599 height 16
drag, startPoint x: 610, startPoint y: 393, endPoint x: 431, endPoint y: 390, distance: 179.0
click at [431, 390] on div "Please assign an attorney for this case. Missing Billing Information Fields: Mi…" at bounding box center [754, 383] width 658 height 72
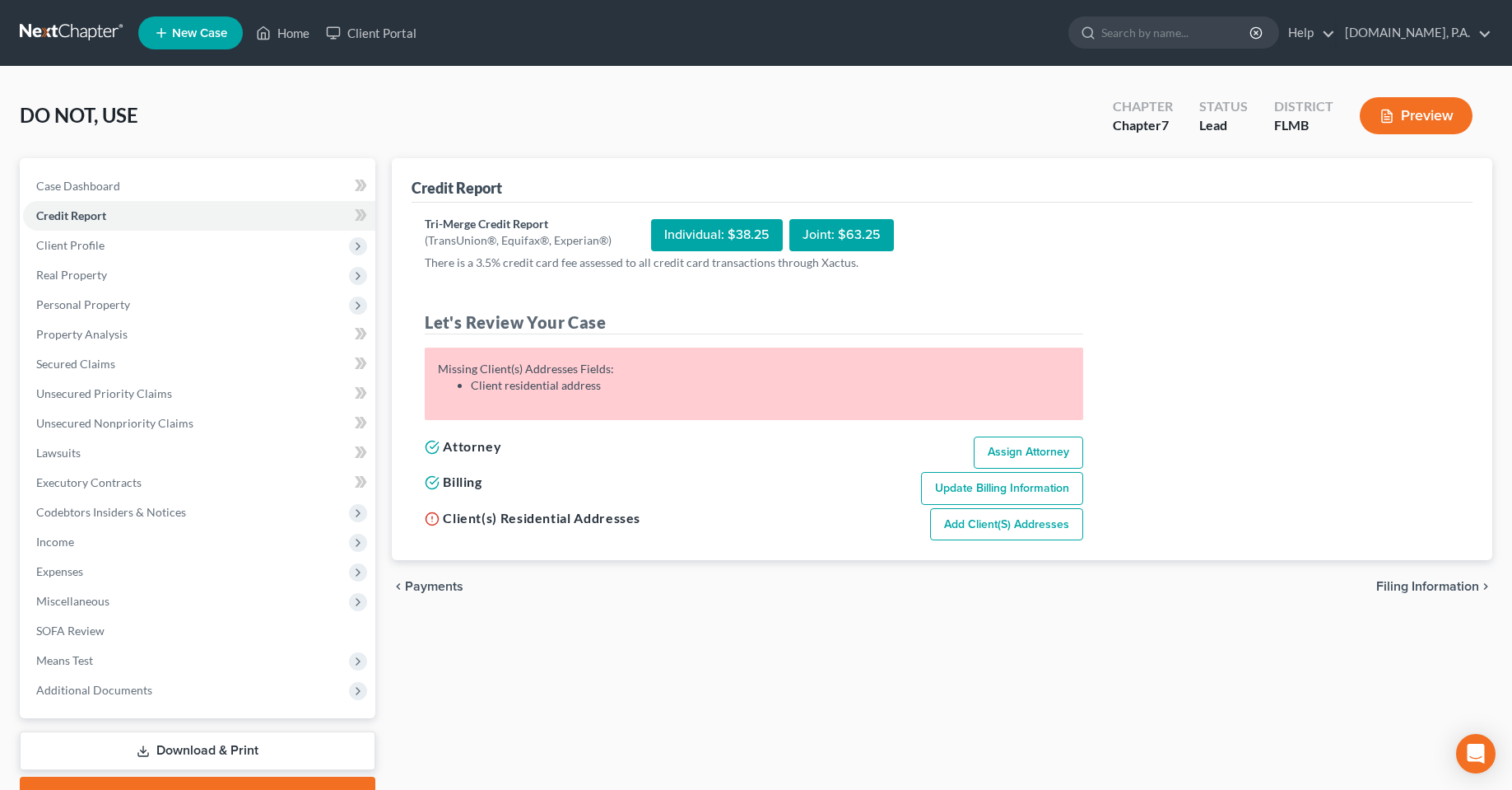
click at [633, 452] on div "Attorney Assign Attorney" at bounding box center [754, 451] width 675 height 36
drag, startPoint x: 25, startPoint y: 108, endPoint x: 227, endPoint y: 108, distance: 202.0
click at [227, 108] on div "DO NOT, USE Upgraded Chapter Chapter 7 Status Lead District FLMB Preview" at bounding box center [756, 123] width 1473 height 72
drag, startPoint x: 645, startPoint y: 681, endPoint x: 581, endPoint y: 599, distance: 104.0
click at [645, 682] on div "Credit Report Tri-Merge Credit Report (TransUnion®, Equifax®, Experian®) Indivi…" at bounding box center [942, 486] width 1117 height 655
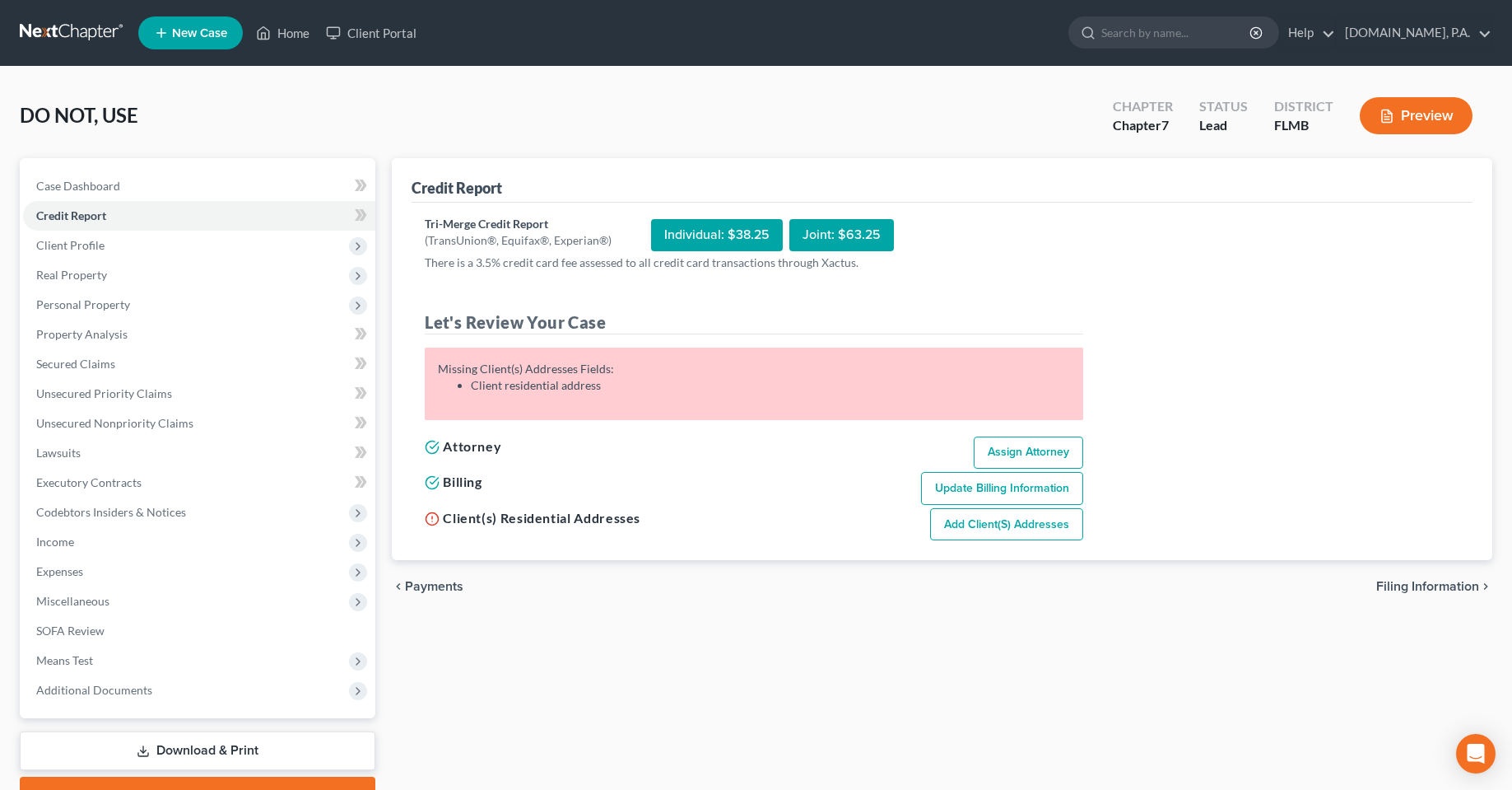
click at [511, 88] on div "DO NOT, USE Upgraded Chapter Chapter 7 Status Lead District FLMB Preview" at bounding box center [756, 123] width 1473 height 72
drag, startPoint x: 69, startPoint y: 188, endPoint x: 564, endPoint y: 132, distance: 498.2
click at [69, 189] on span "Case Dashboard" at bounding box center [78, 186] width 84 height 14
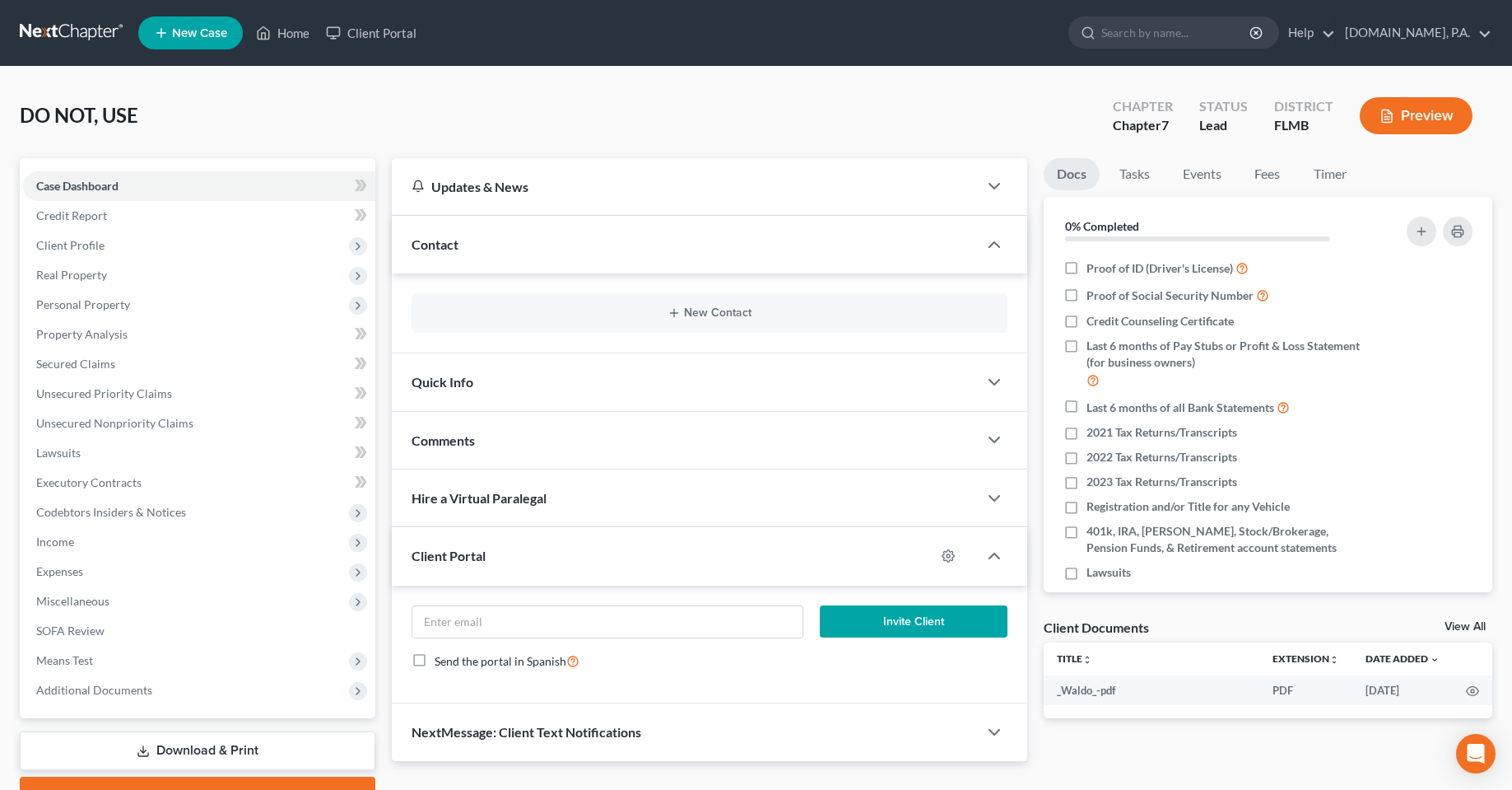
click at [553, 107] on div "DO NOT, USE Upgraded Chapter Chapter 7 Status Lead District FLMB Preview" at bounding box center [756, 123] width 1473 height 72
click at [989, 243] on icon "button" at bounding box center [994, 244] width 20 height 20
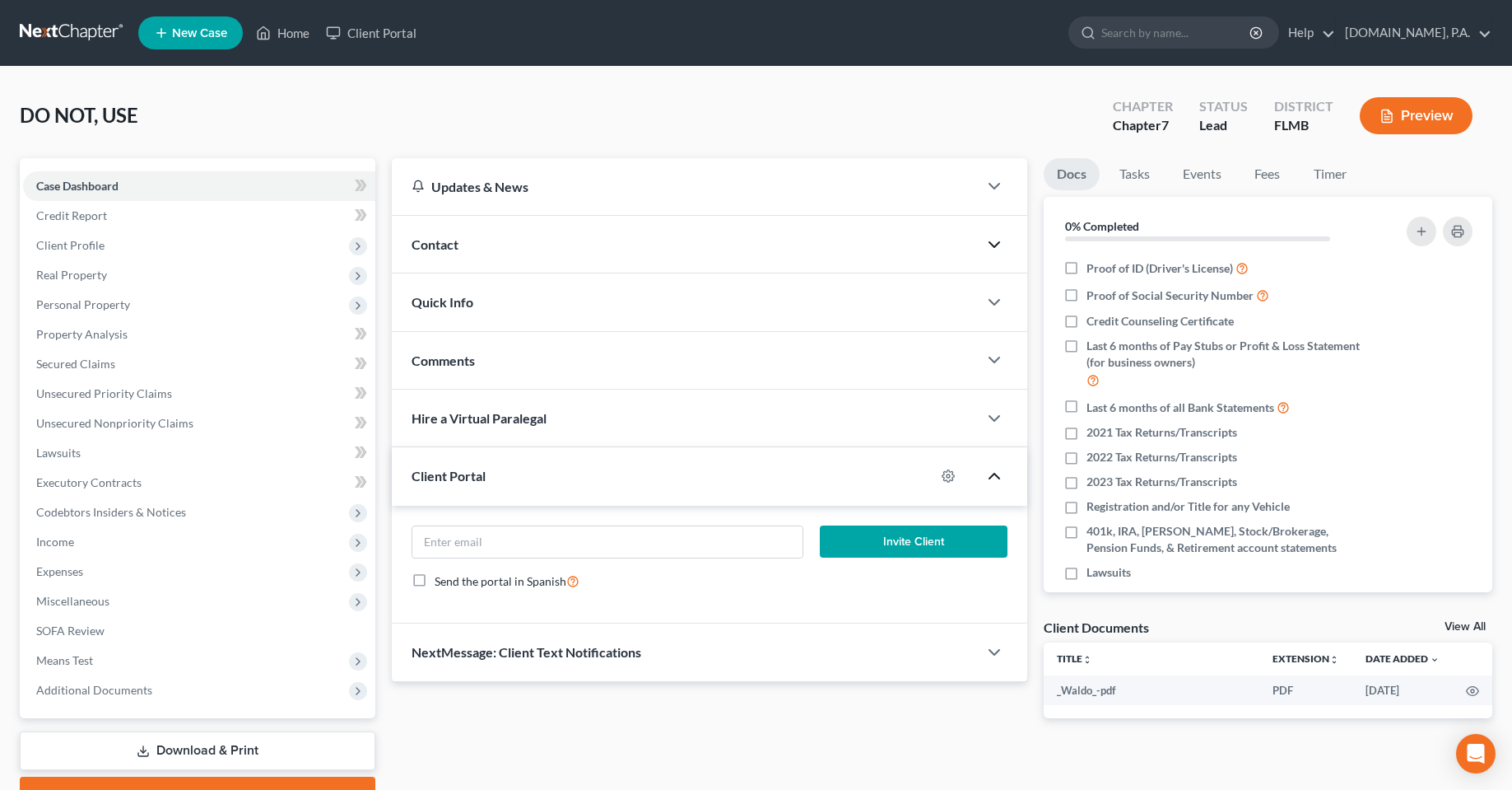
click at [1003, 481] on icon "button" at bounding box center [994, 476] width 20 height 20
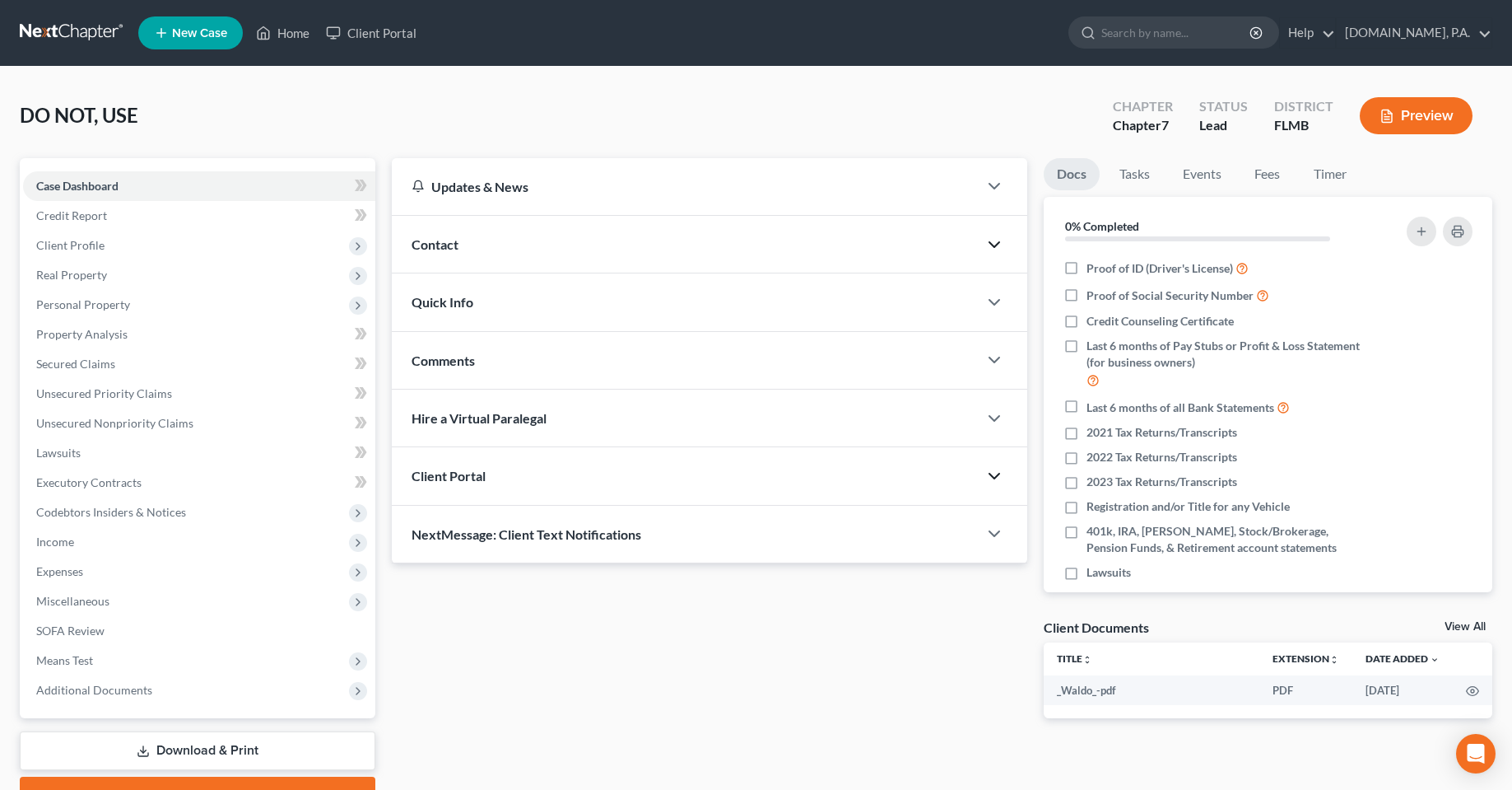
click at [641, 638] on div "Updates & News × District Notes Take a look at NextChapter's District Notes to …" at bounding box center [709, 451] width 651 height 586
click at [599, 650] on div "Updates & News × District Notes Take a look at NextChapter's District Notes to …" at bounding box center [709, 451] width 651 height 586
